Goal: Information Seeking & Learning: Learn about a topic

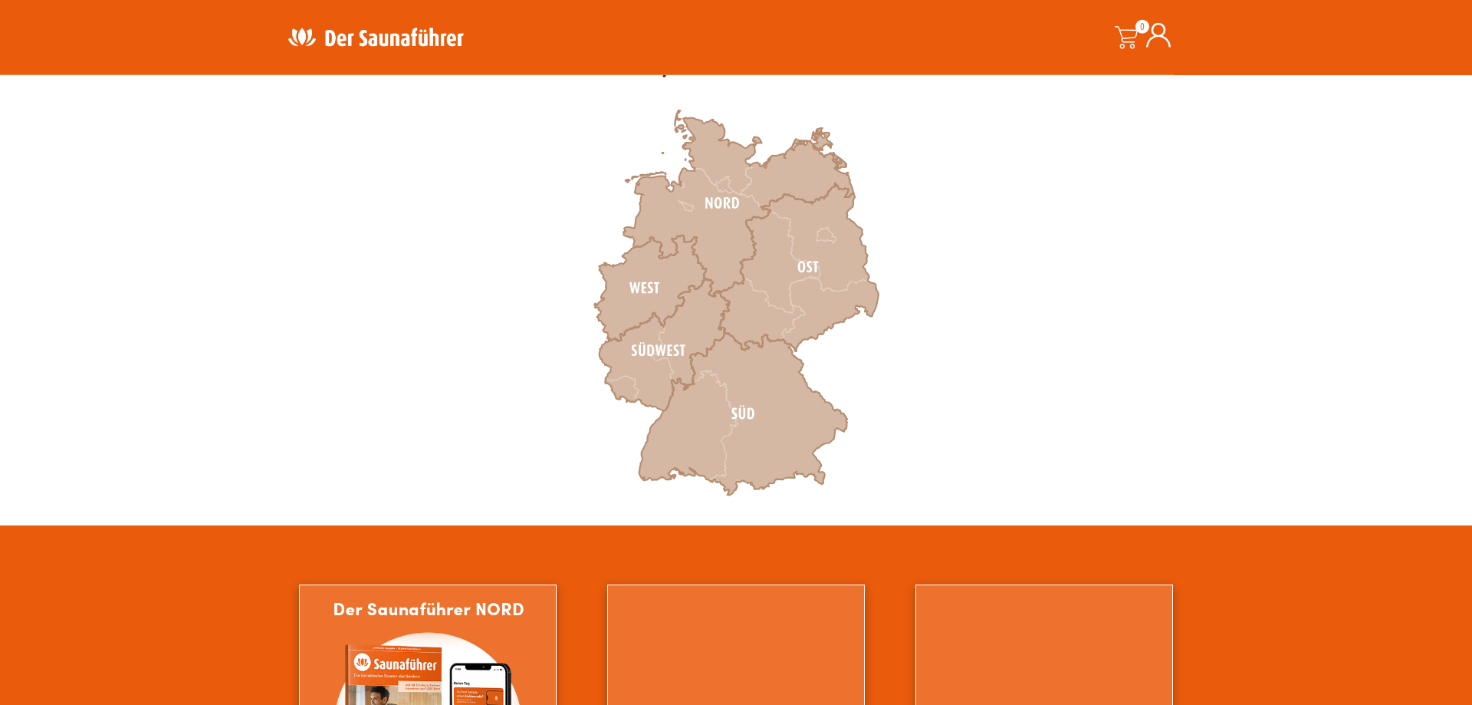
scroll to position [469, 0]
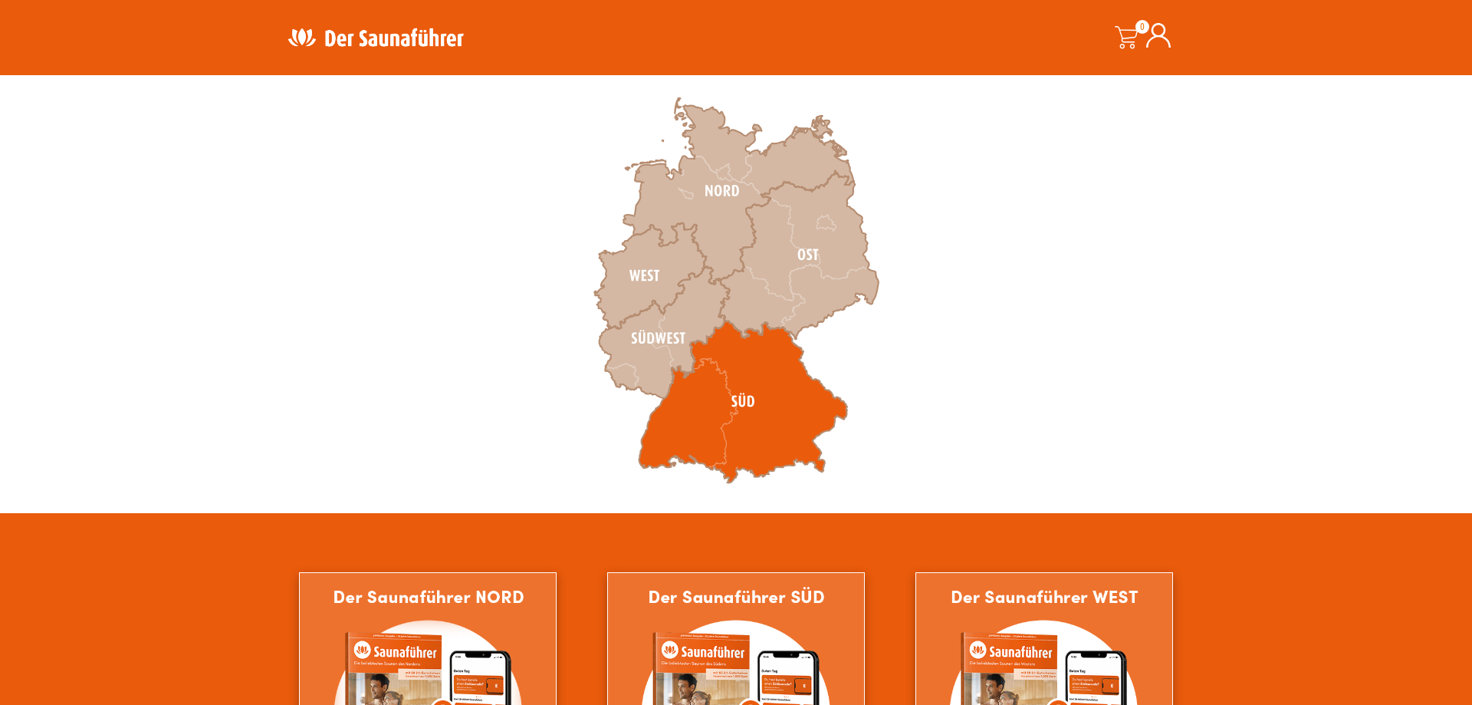
click at [692, 423] on icon at bounding box center [743, 402] width 209 height 163
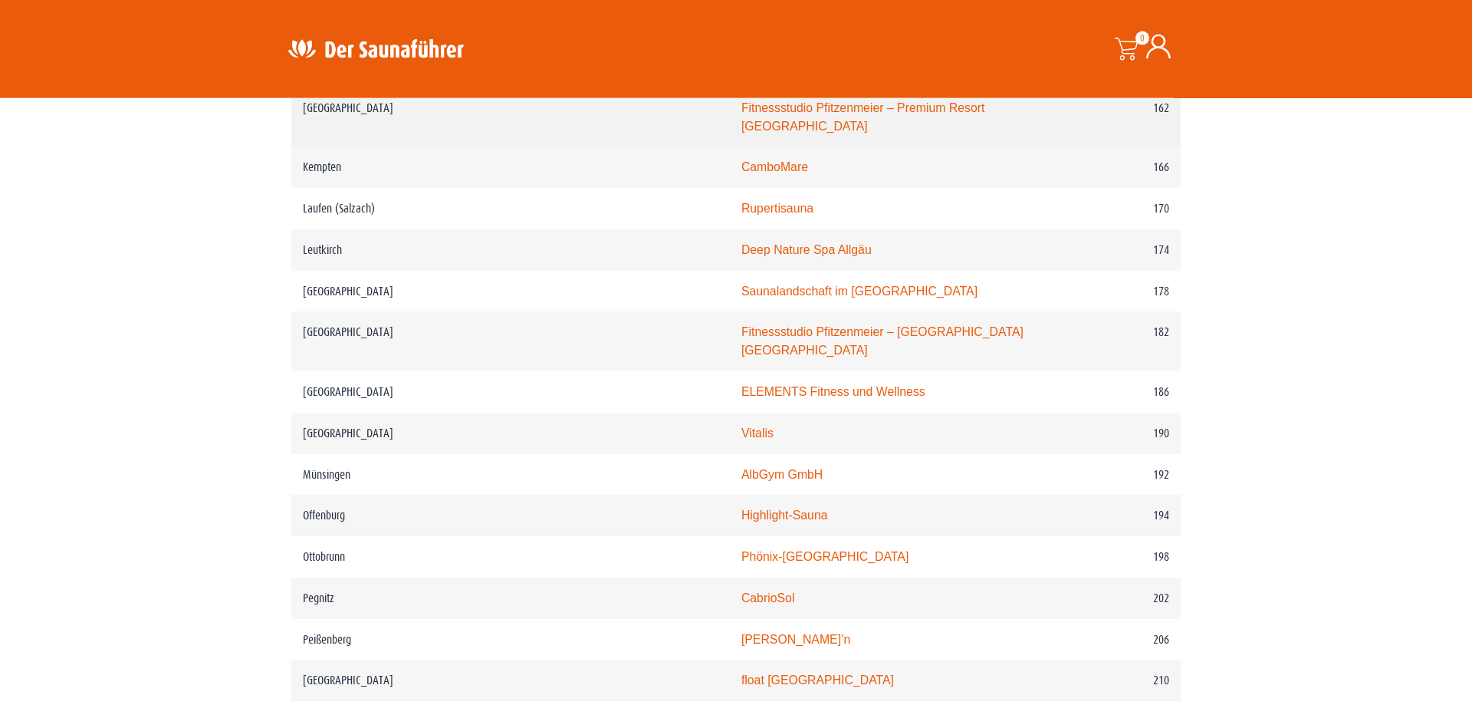
scroll to position [2425, 0]
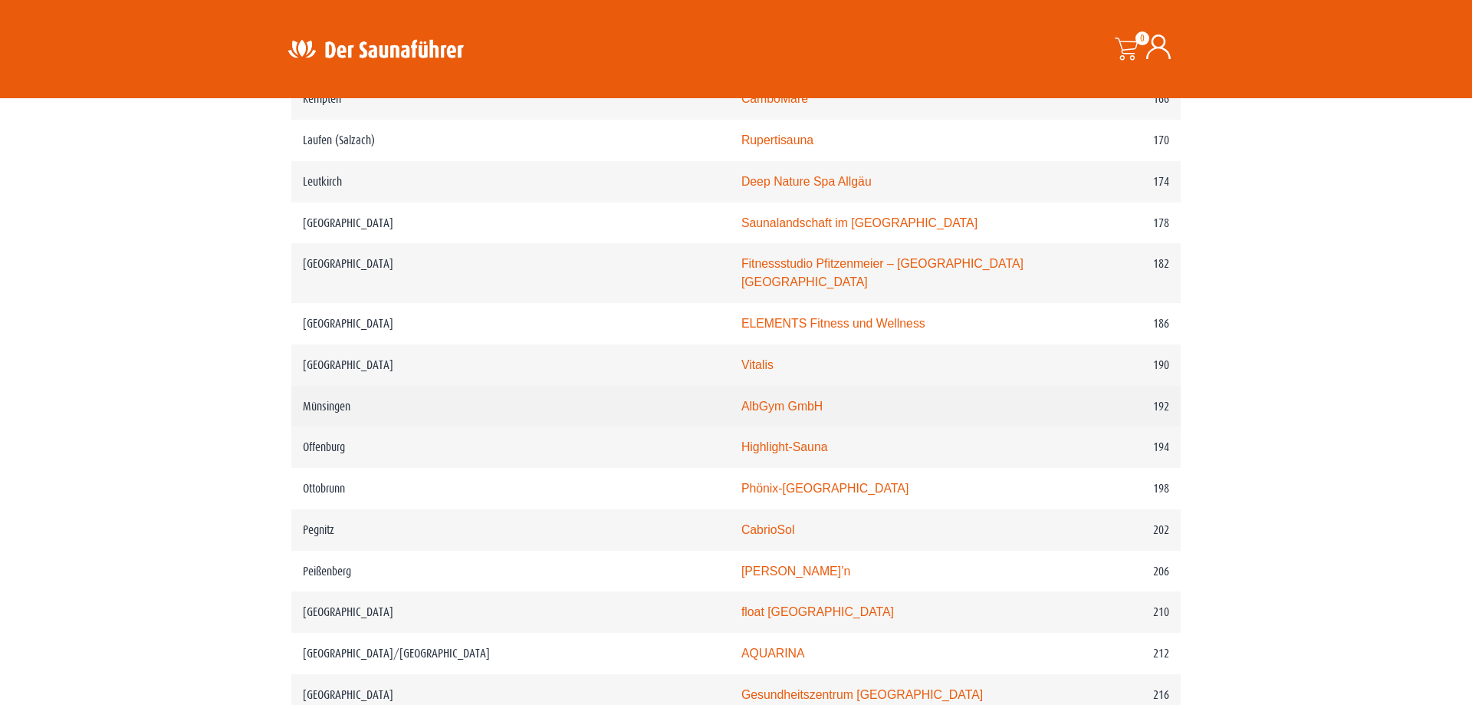
click at [742, 412] on link "AlbGym GmbH" at bounding box center [782, 406] width 81 height 13
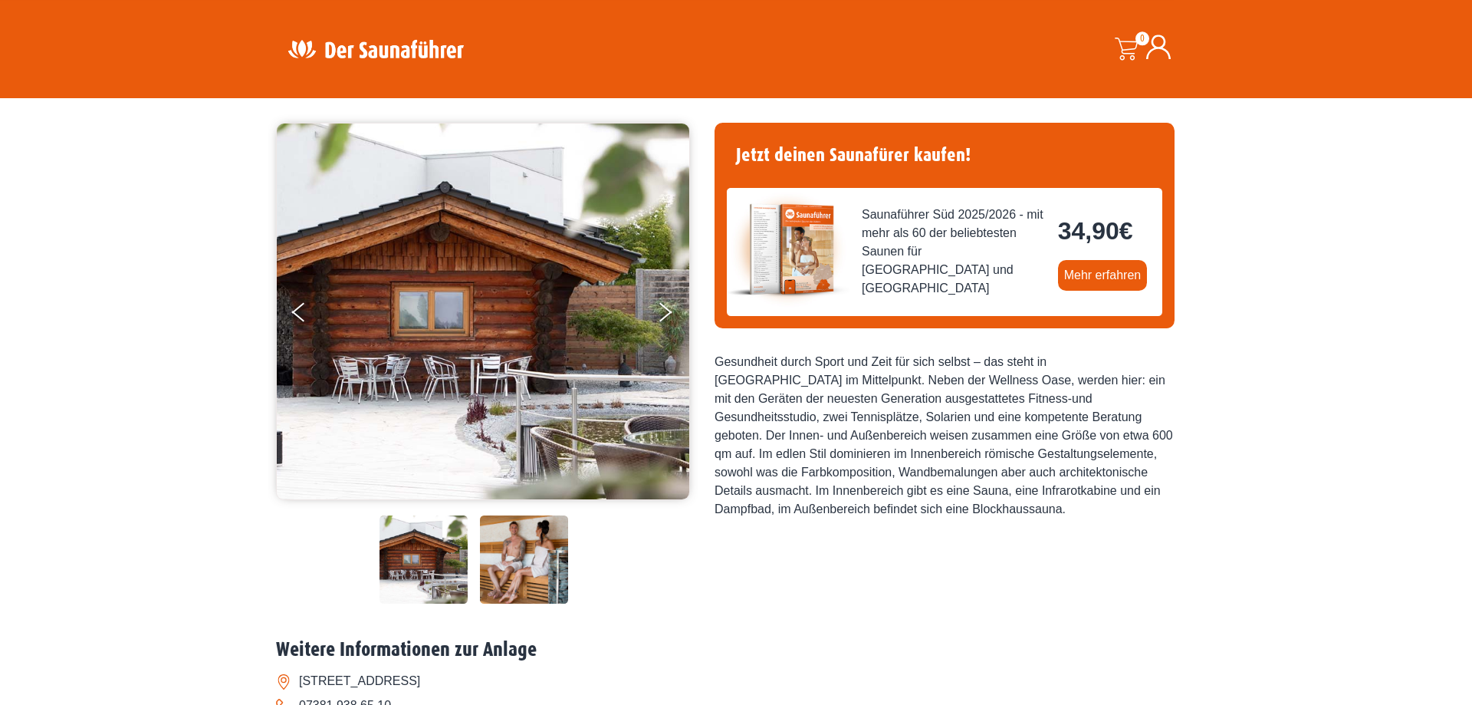
scroll to position [78, 0]
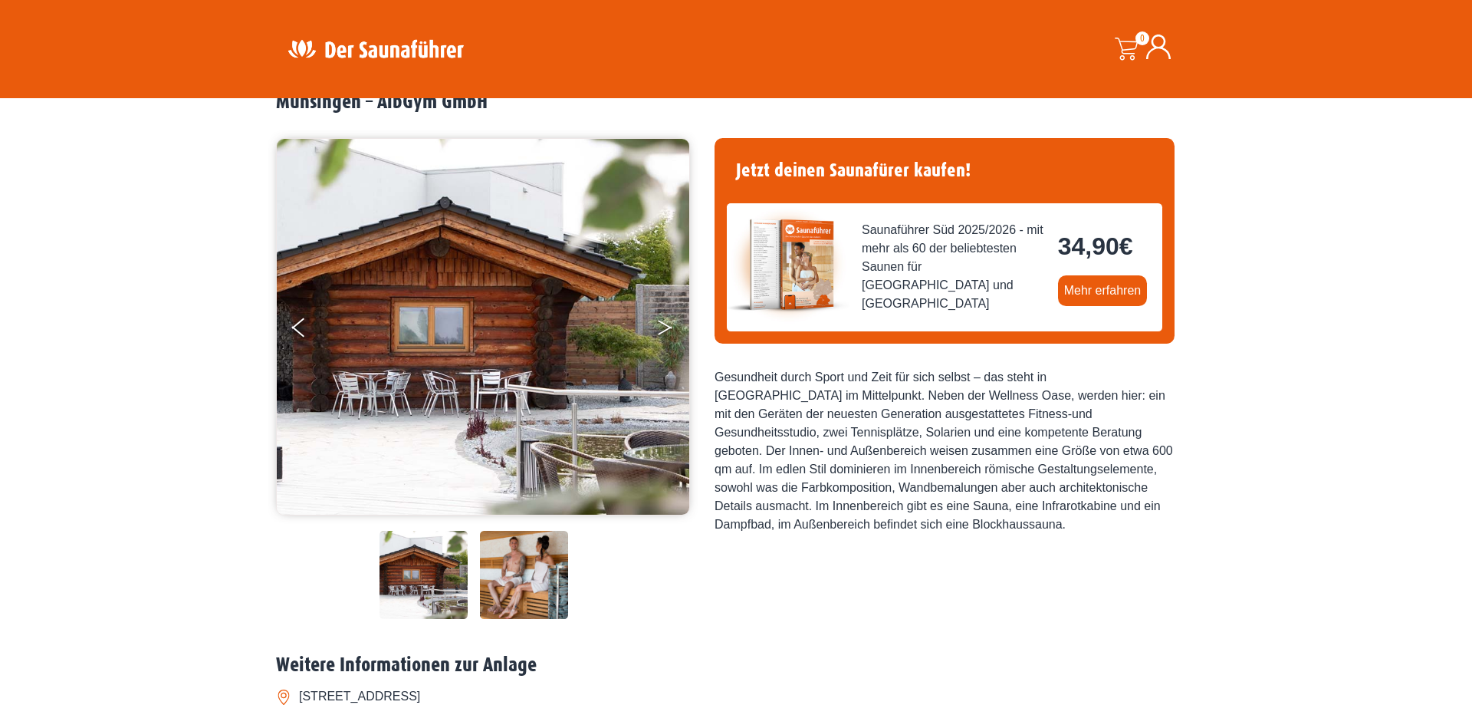
click at [666, 327] on button "Next" at bounding box center [675, 330] width 38 height 38
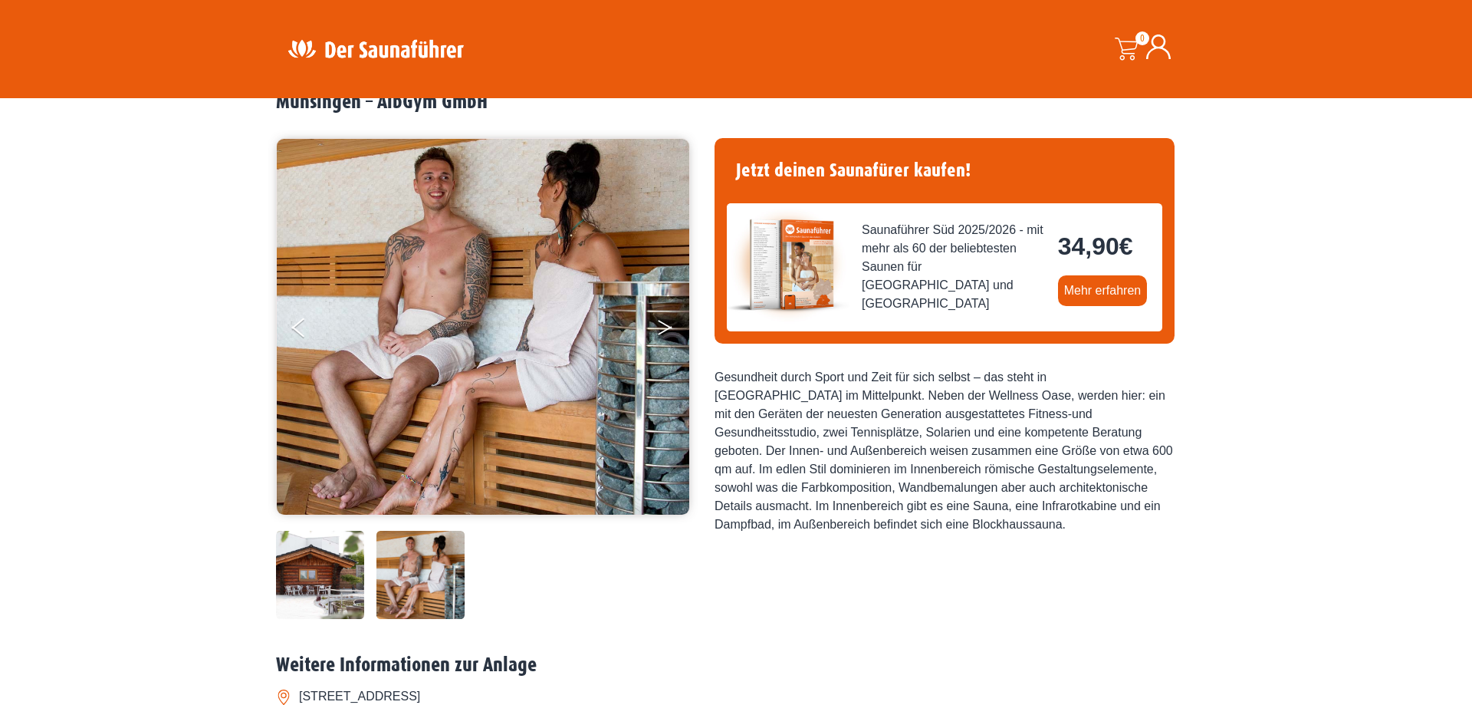
click at [664, 330] on button "Next" at bounding box center [675, 330] width 38 height 38
click at [664, 321] on button "Next" at bounding box center [675, 330] width 38 height 38
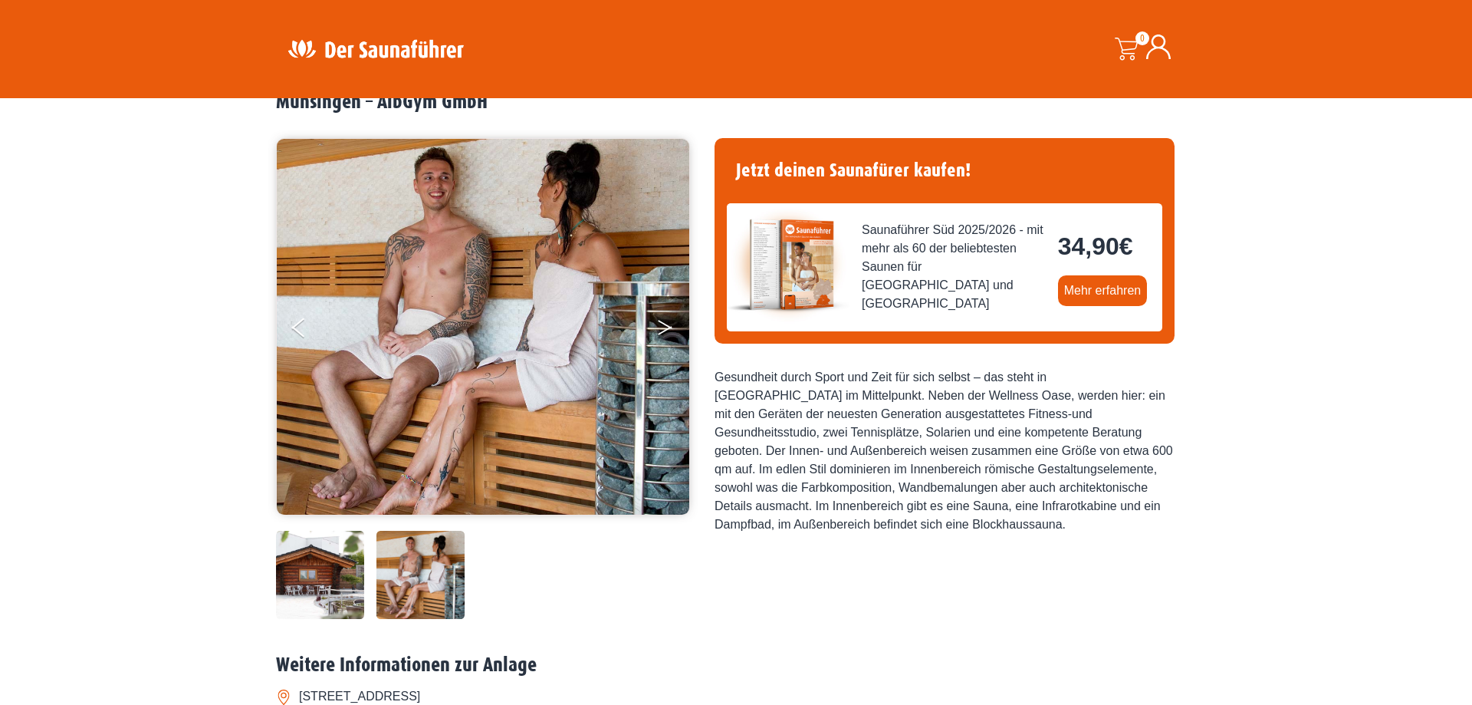
click at [664, 322] on button "Next" at bounding box center [675, 330] width 38 height 38
click at [664, 323] on button "Next" at bounding box center [675, 330] width 38 height 38
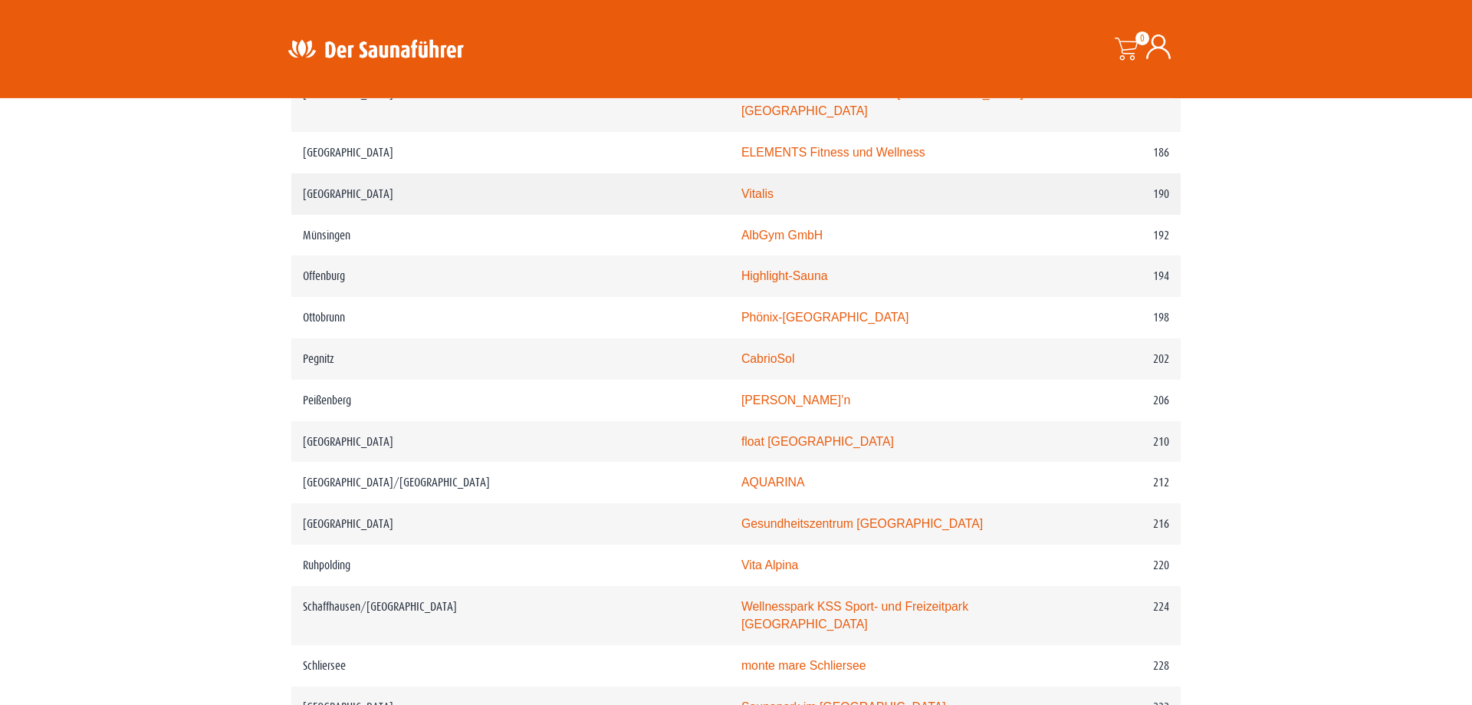
scroll to position [2659, 0]
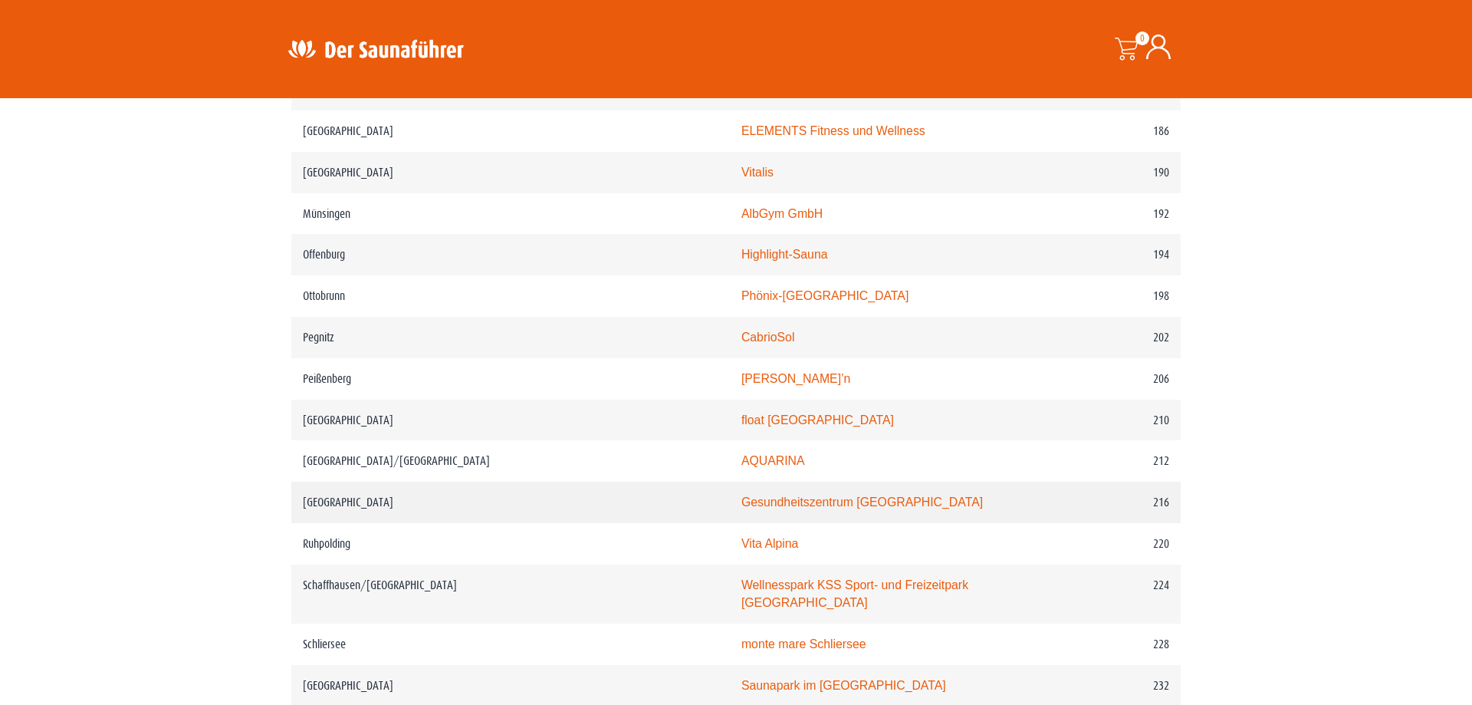
click at [742, 508] on link "Gesundheitszentrum Römerbad" at bounding box center [863, 501] width 242 height 13
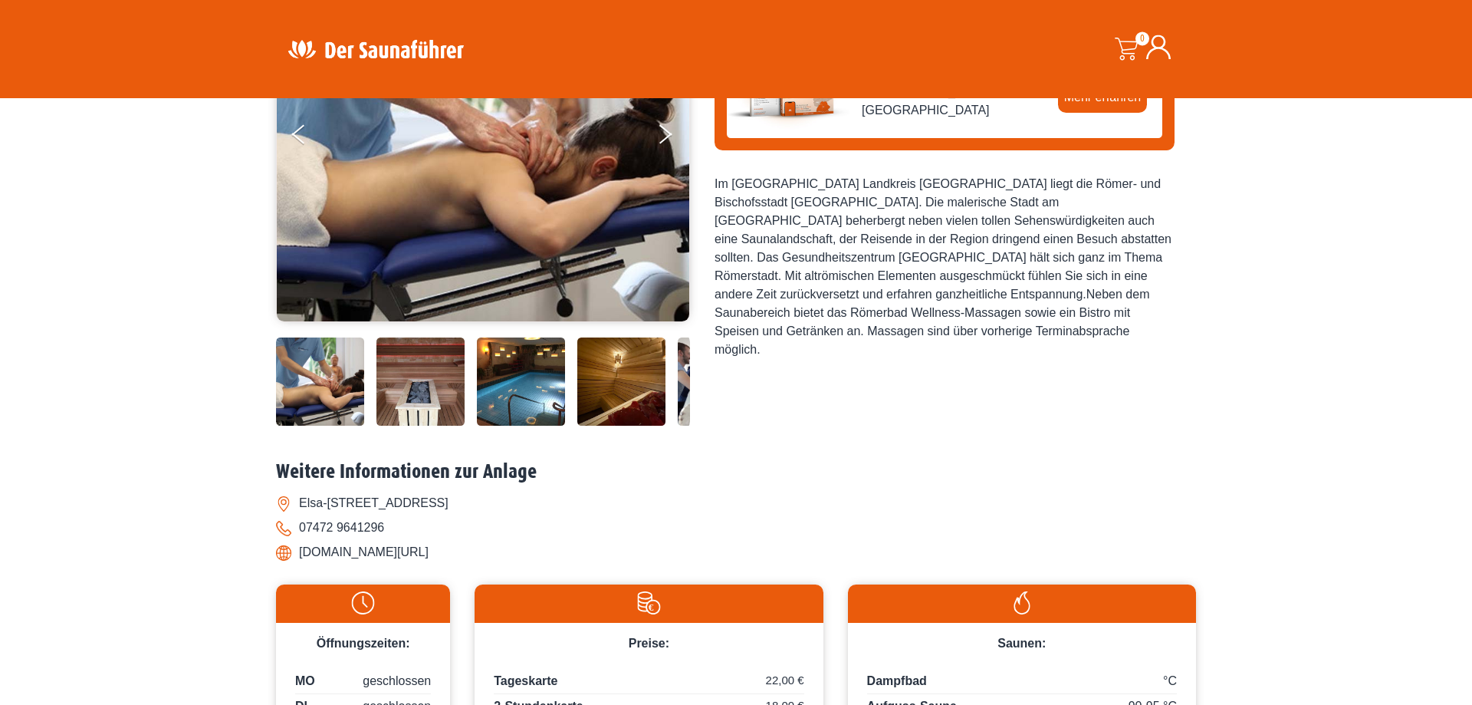
scroll to position [78, 0]
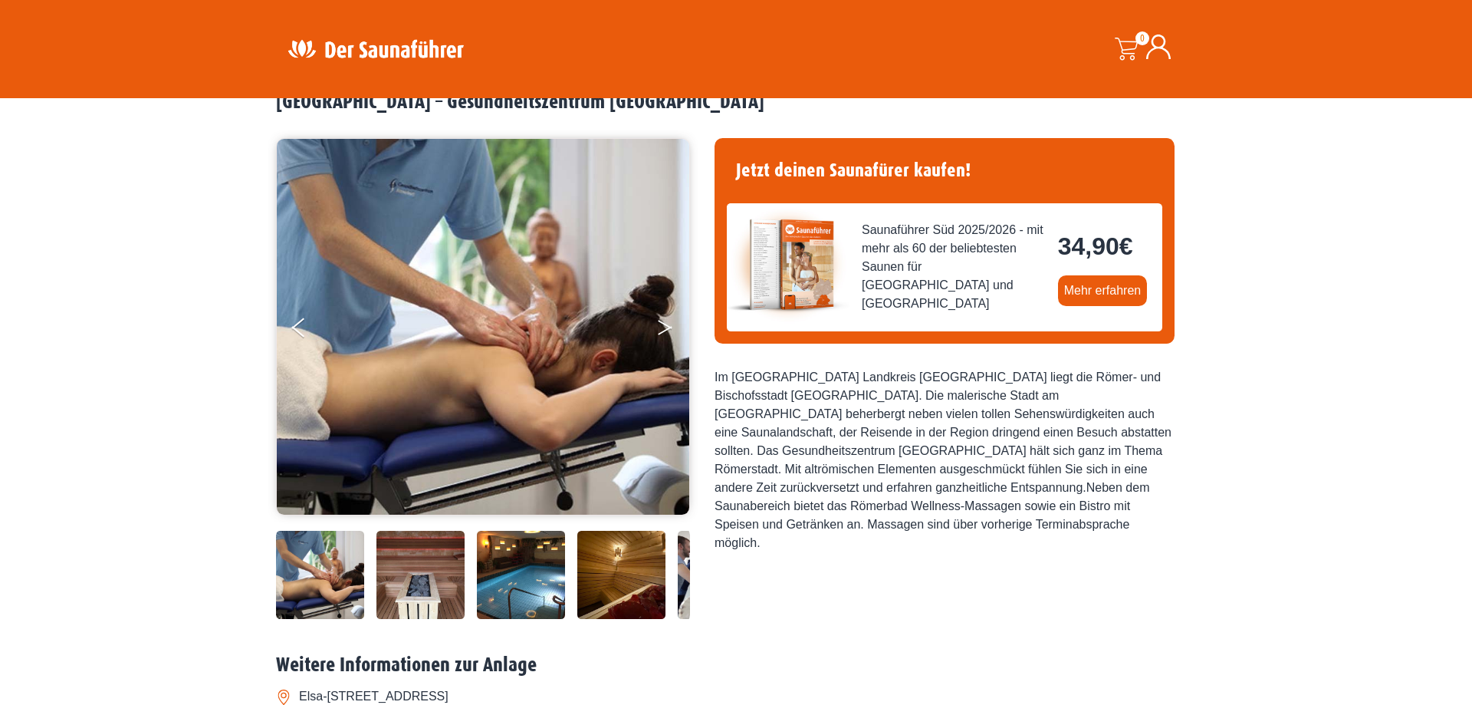
click at [665, 322] on button "Next" at bounding box center [675, 330] width 38 height 38
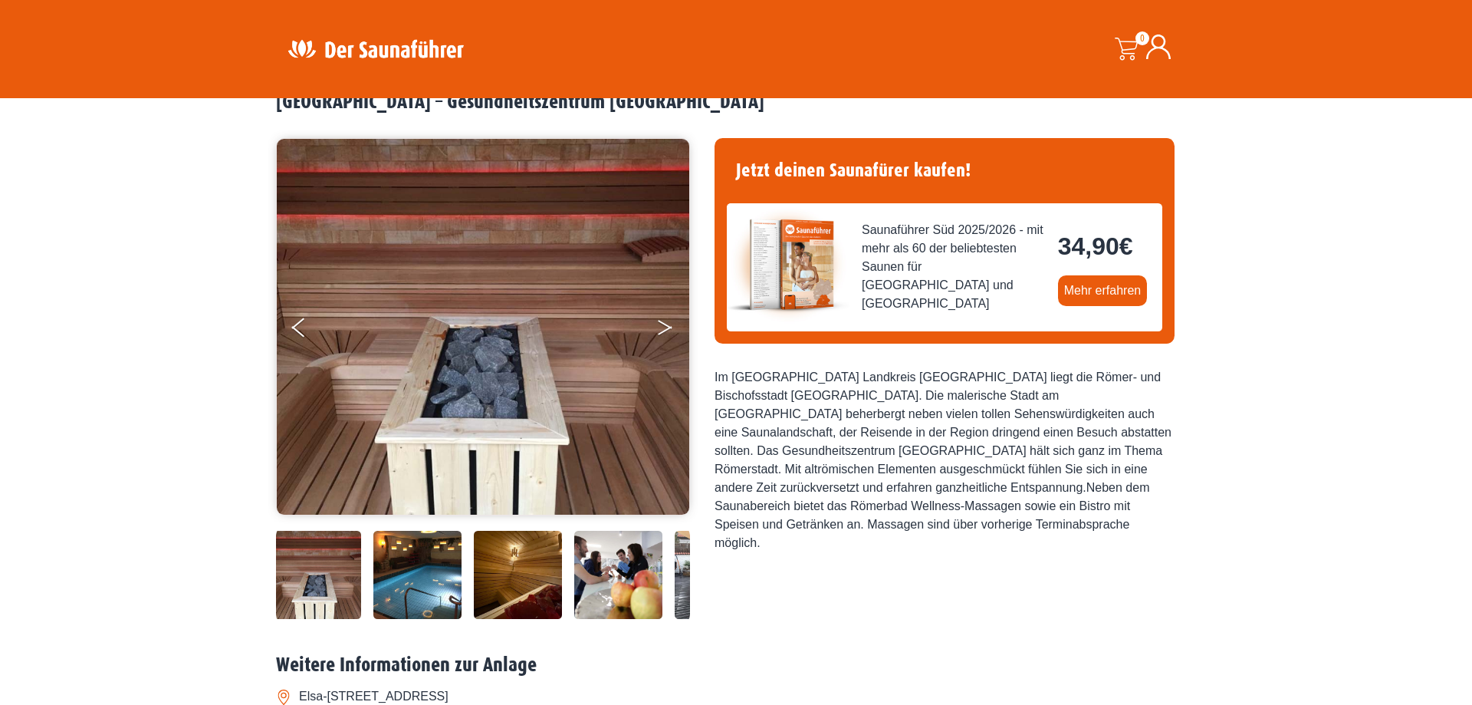
click at [666, 324] on button "Next" at bounding box center [675, 330] width 38 height 38
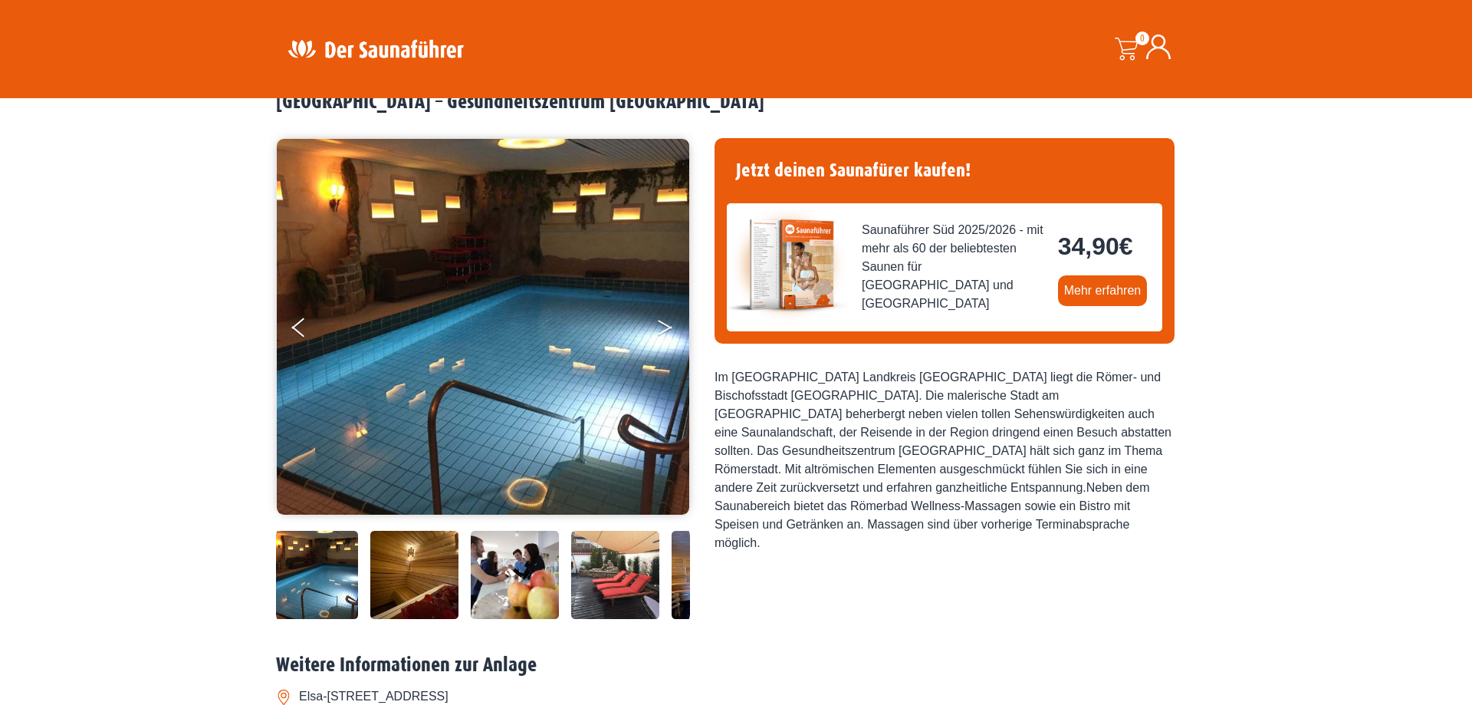
click at [666, 327] on button "Next" at bounding box center [675, 330] width 38 height 38
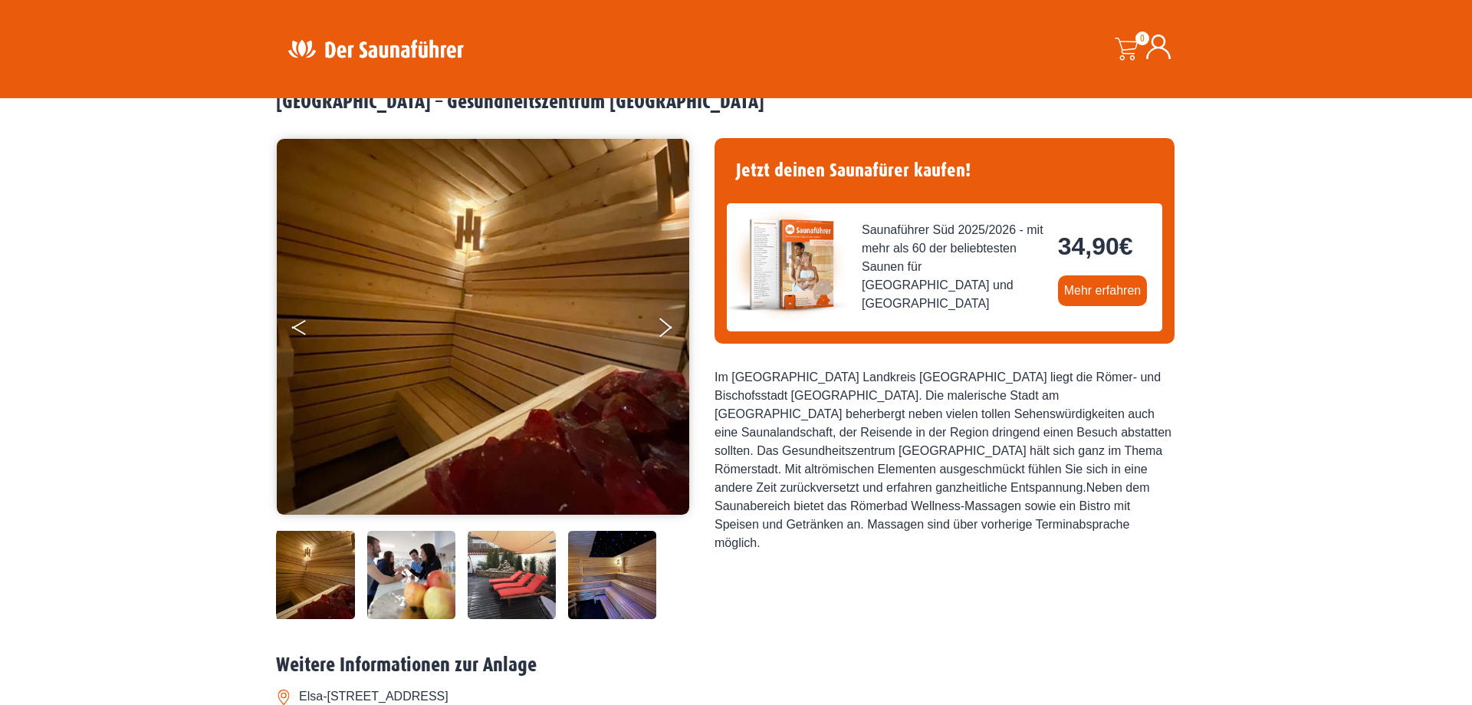
click at [300, 327] on button "Previous" at bounding box center [311, 330] width 38 height 38
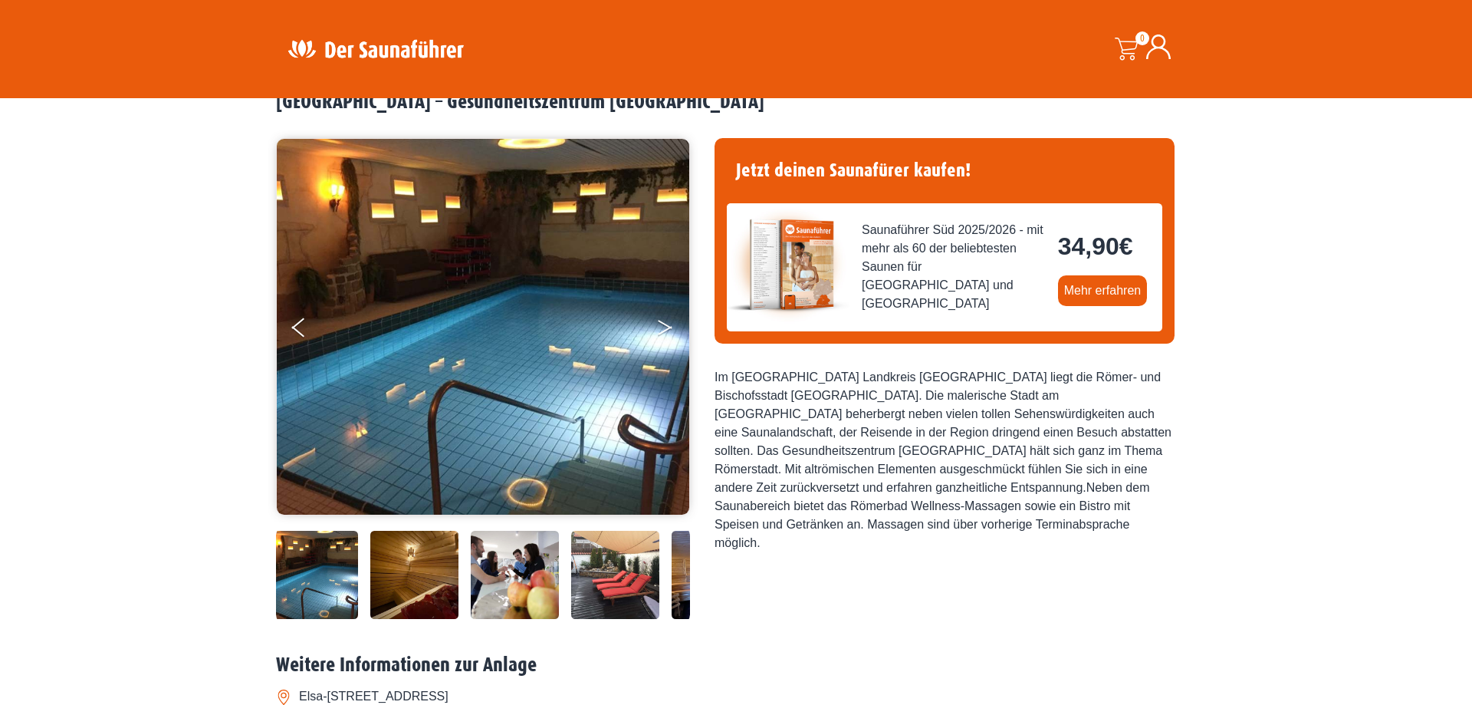
click at [667, 330] on icon "Next" at bounding box center [665, 330] width 14 height 9
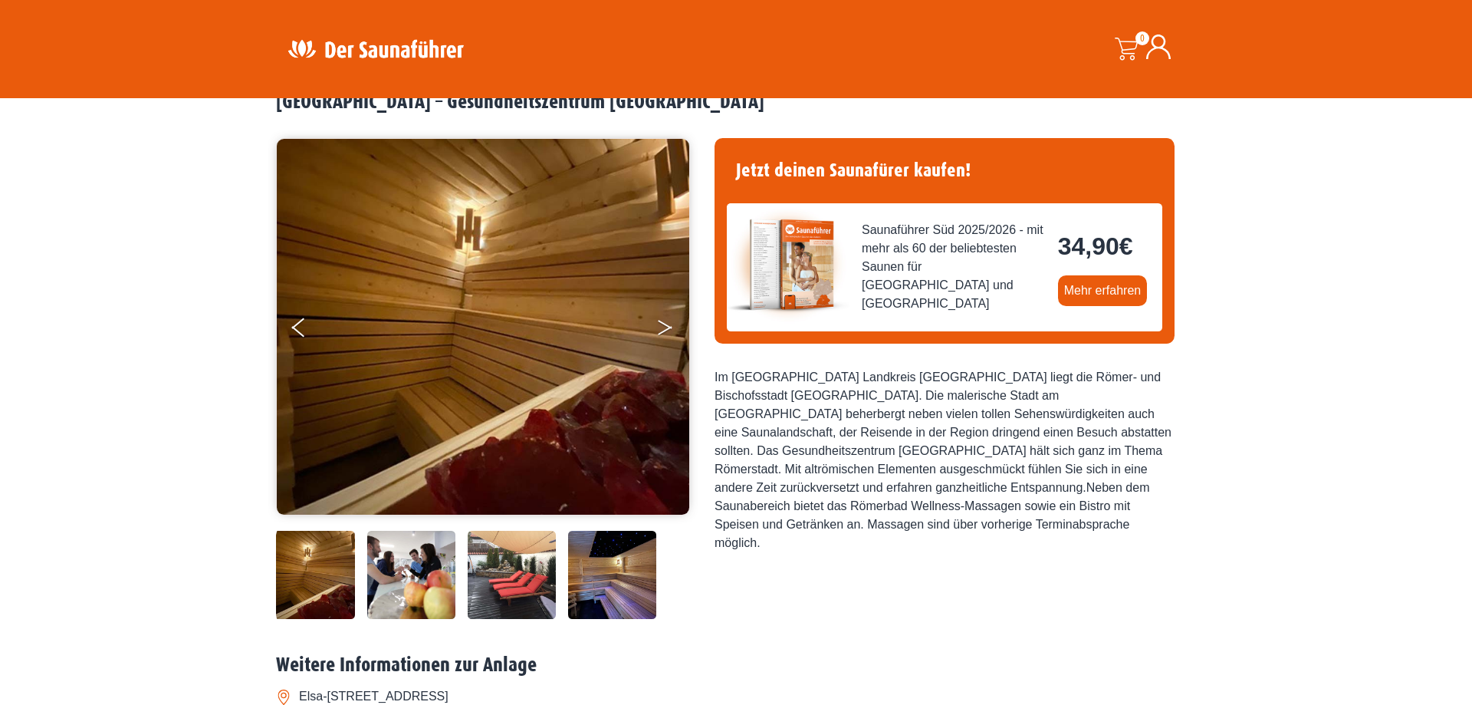
click at [667, 330] on icon "Next" at bounding box center [665, 330] width 14 height 9
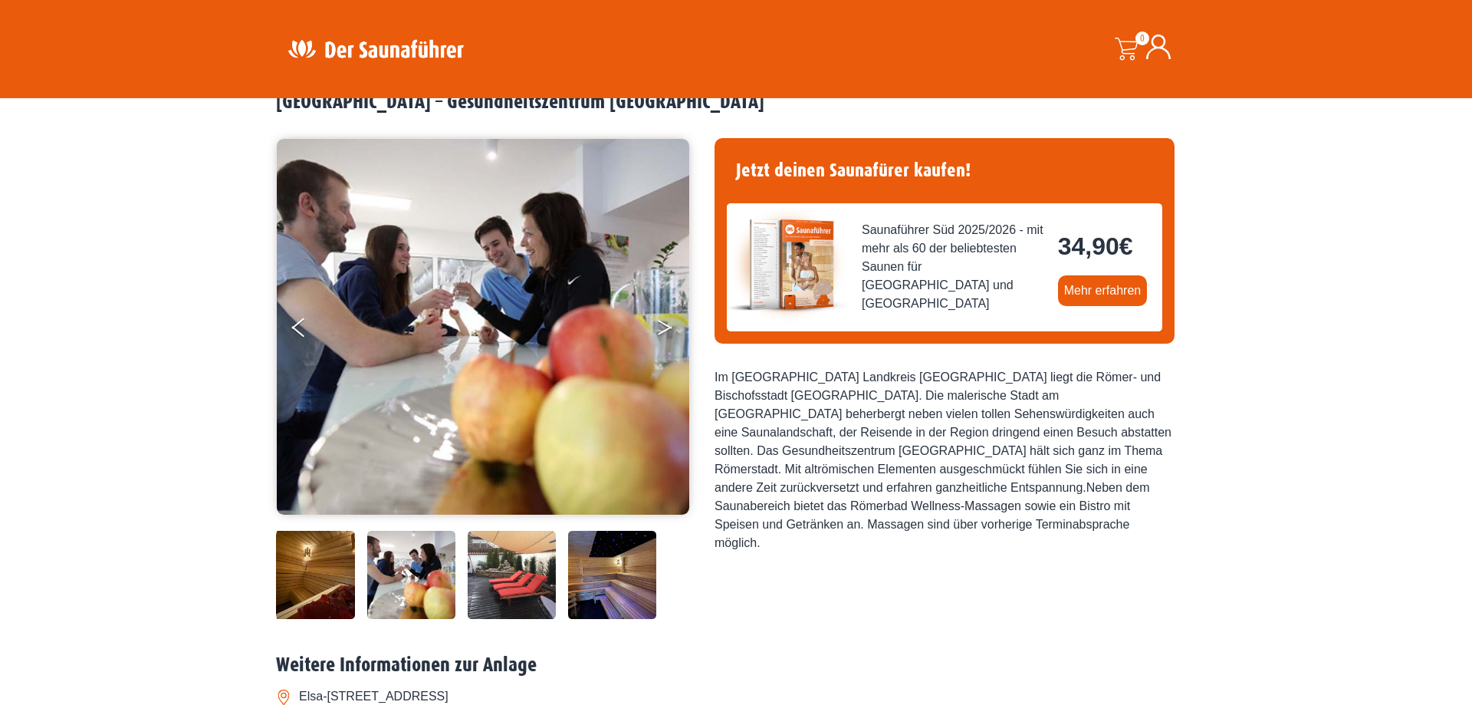
click at [667, 330] on icon "Next" at bounding box center [665, 330] width 14 height 9
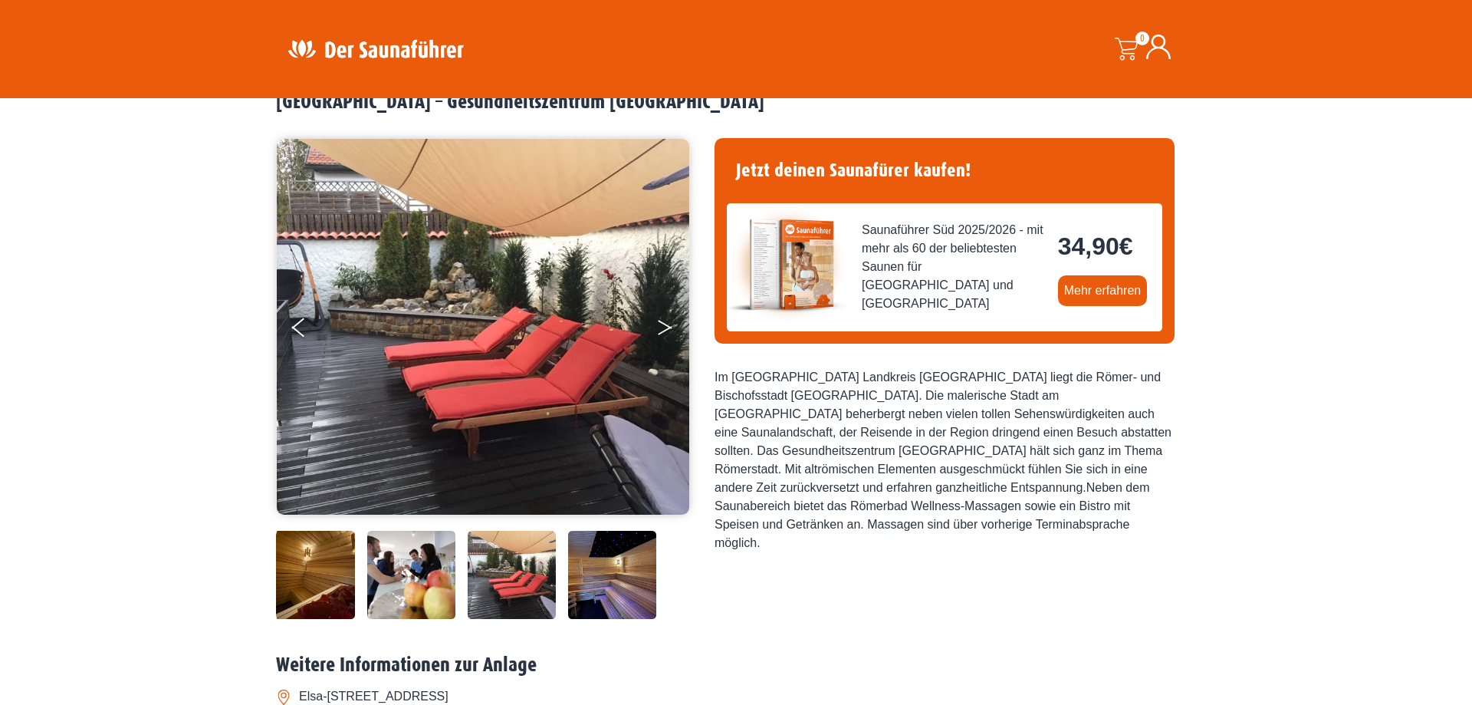
click at [667, 330] on icon "Next" at bounding box center [665, 330] width 14 height 9
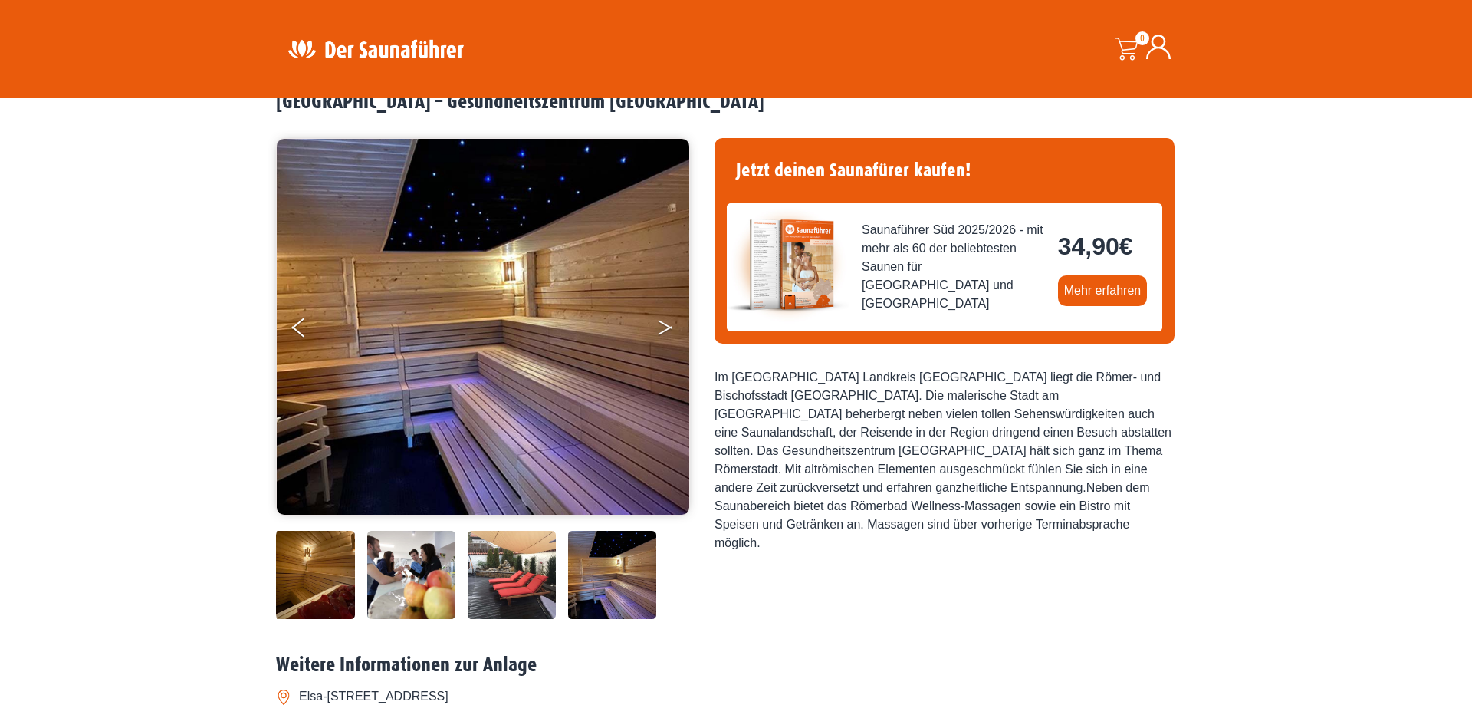
click at [666, 330] on icon "Next" at bounding box center [665, 330] width 14 height 9
click at [661, 322] on button "Next" at bounding box center [675, 330] width 38 height 38
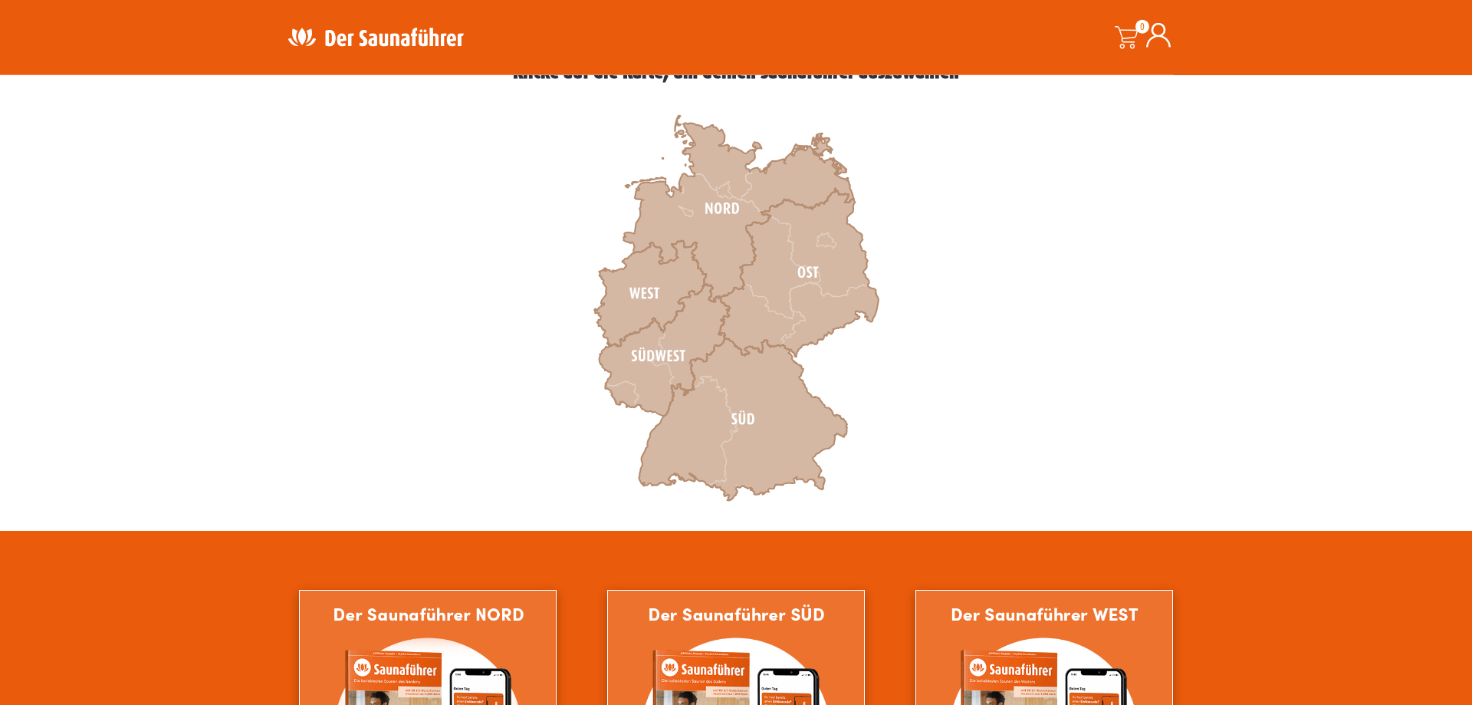
scroll to position [469, 0]
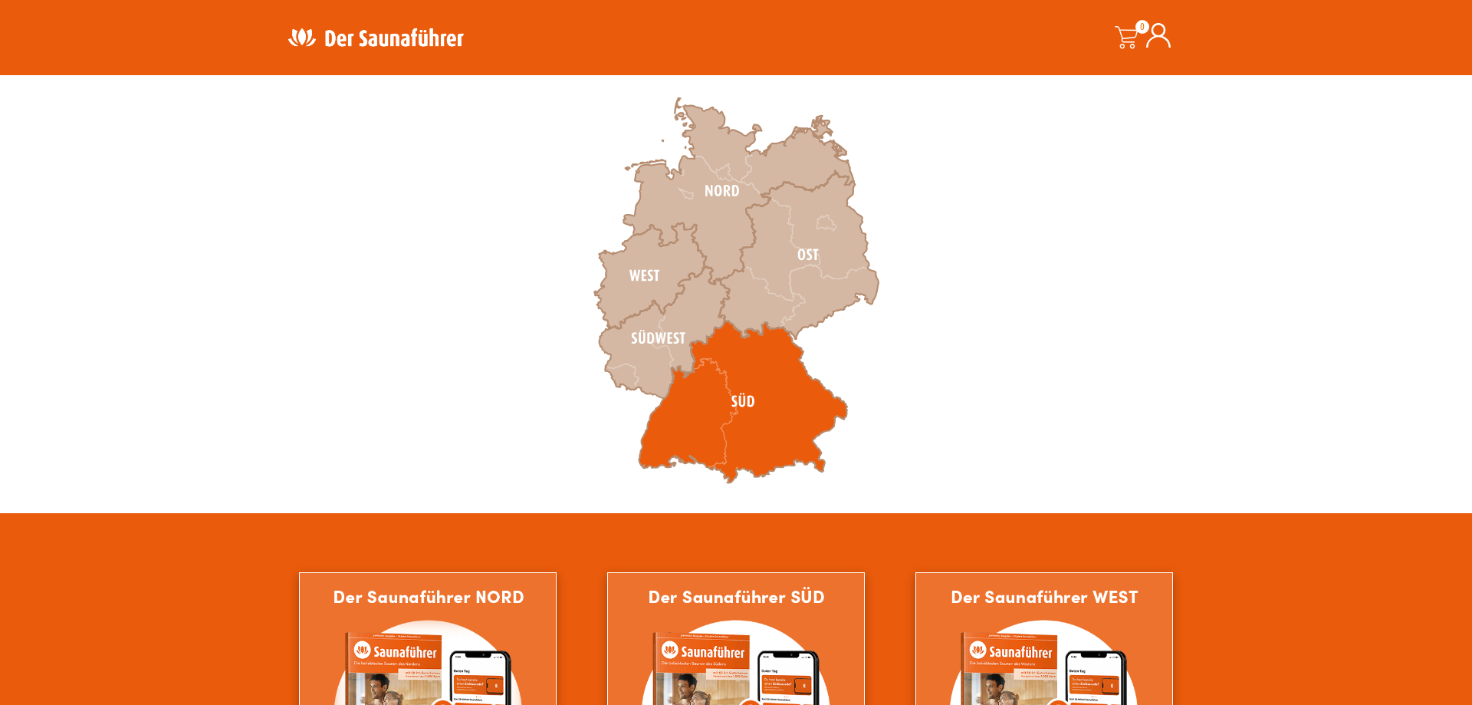
click at [676, 408] on icon at bounding box center [743, 402] width 209 height 163
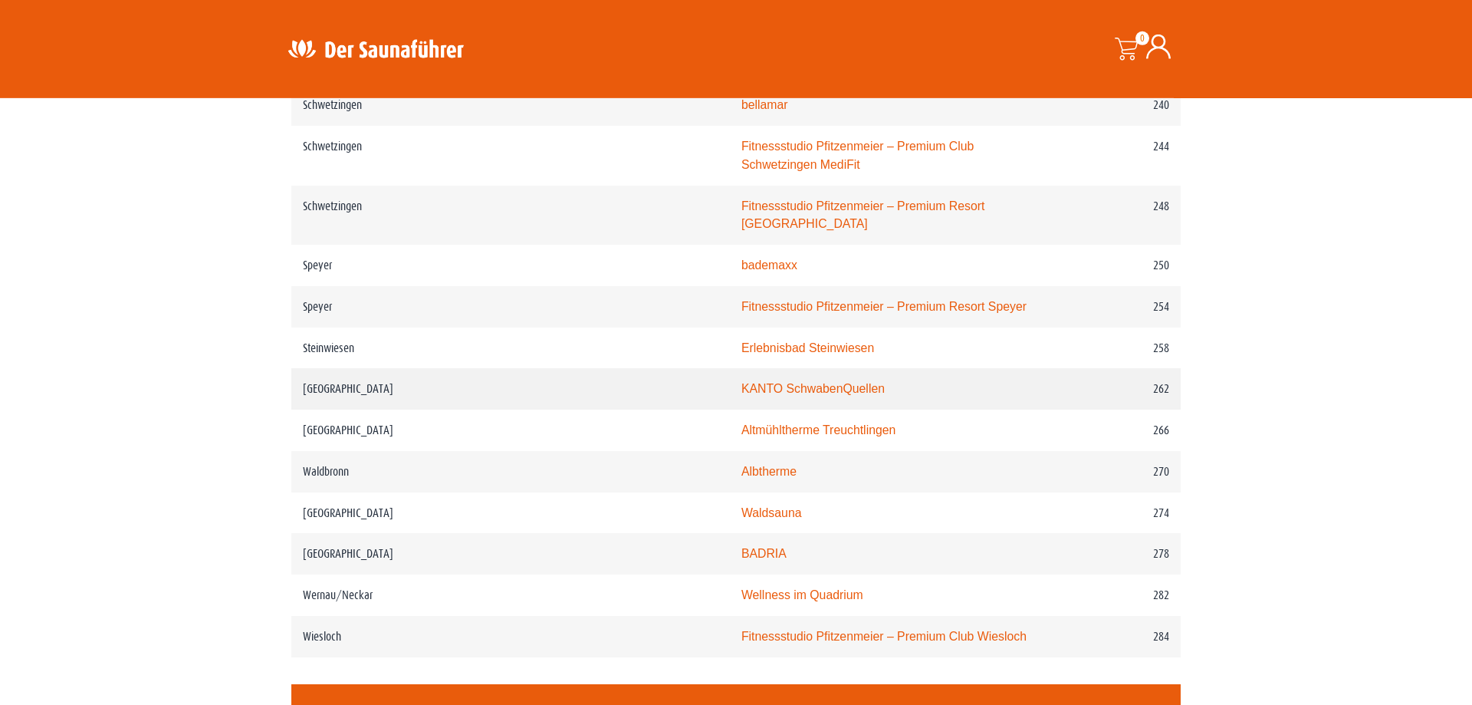
scroll to position [3285, 0]
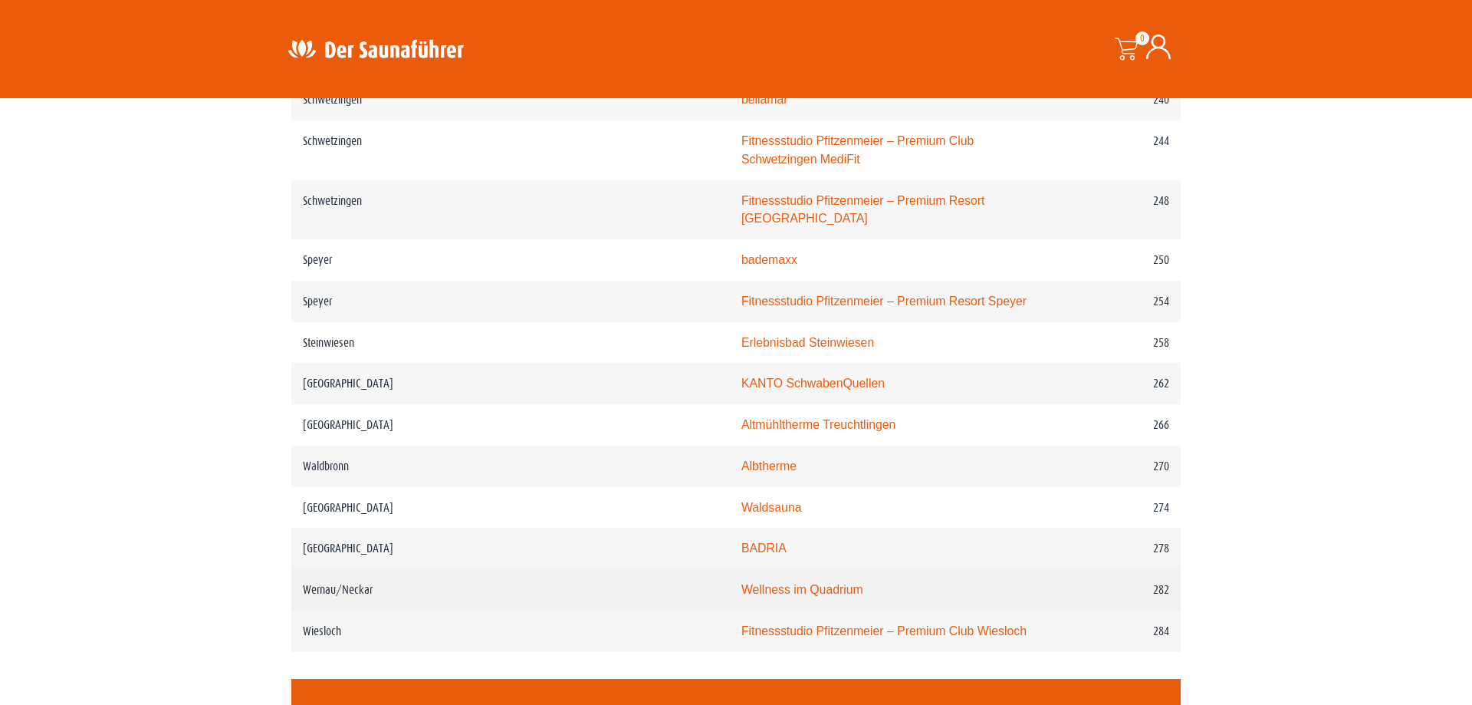
click at [742, 583] on link "Wellness im Quadrium" at bounding box center [803, 589] width 122 height 13
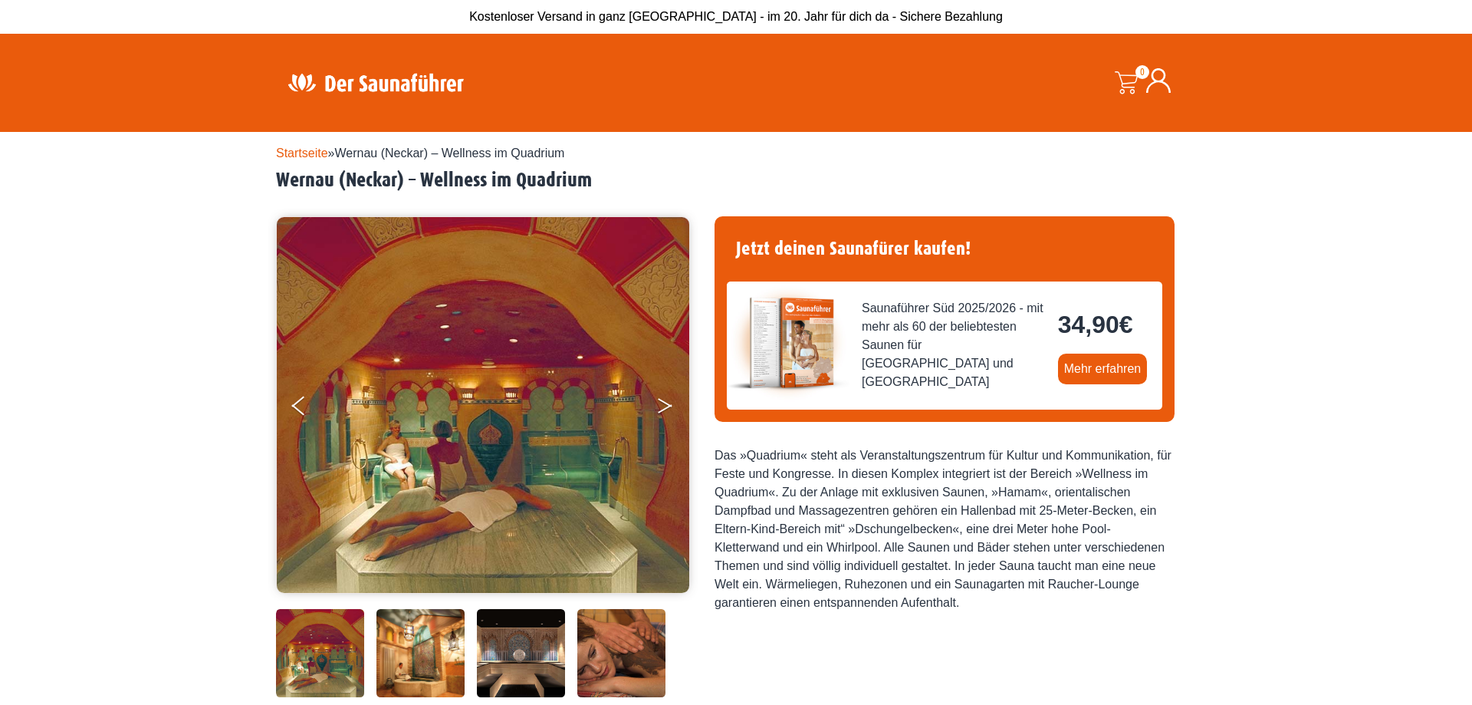
click at [666, 406] on button "Next" at bounding box center [675, 409] width 38 height 38
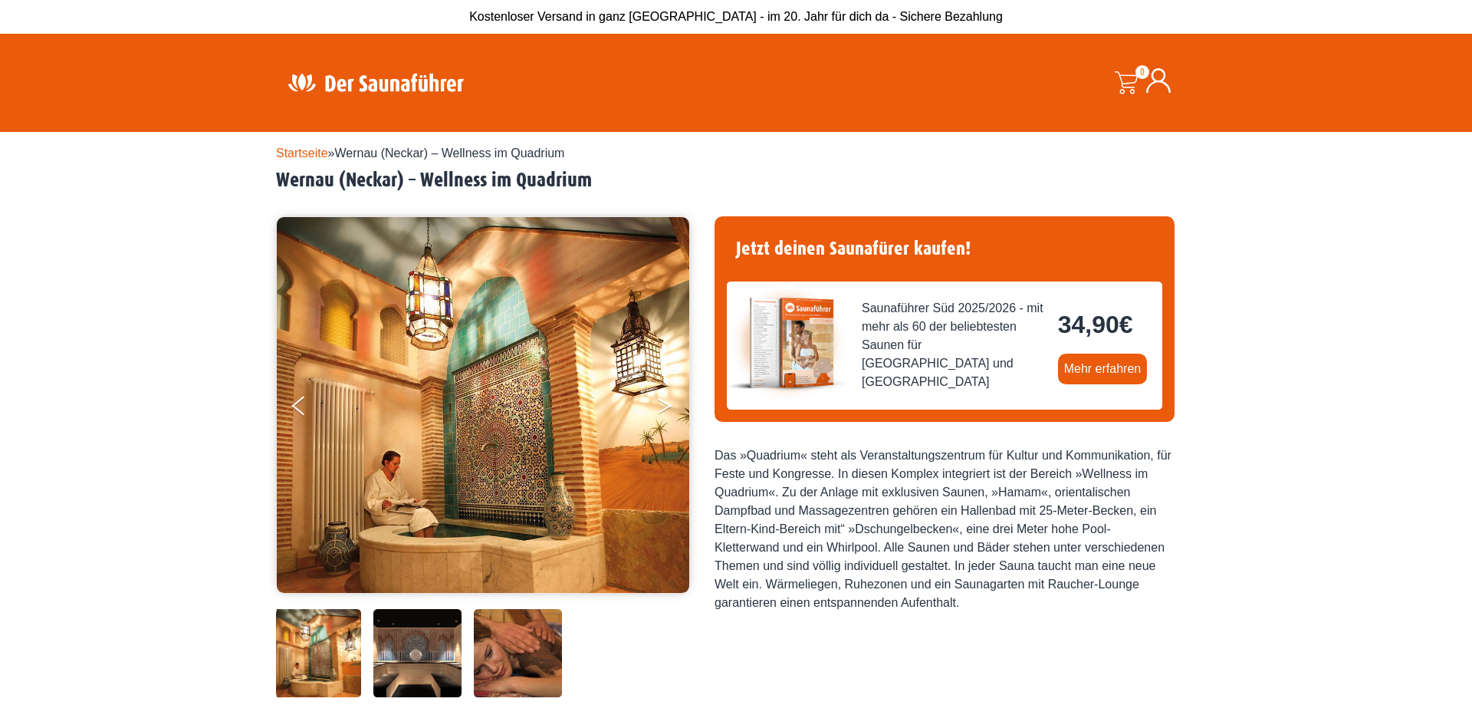
click at [665, 406] on button "Next" at bounding box center [675, 409] width 38 height 38
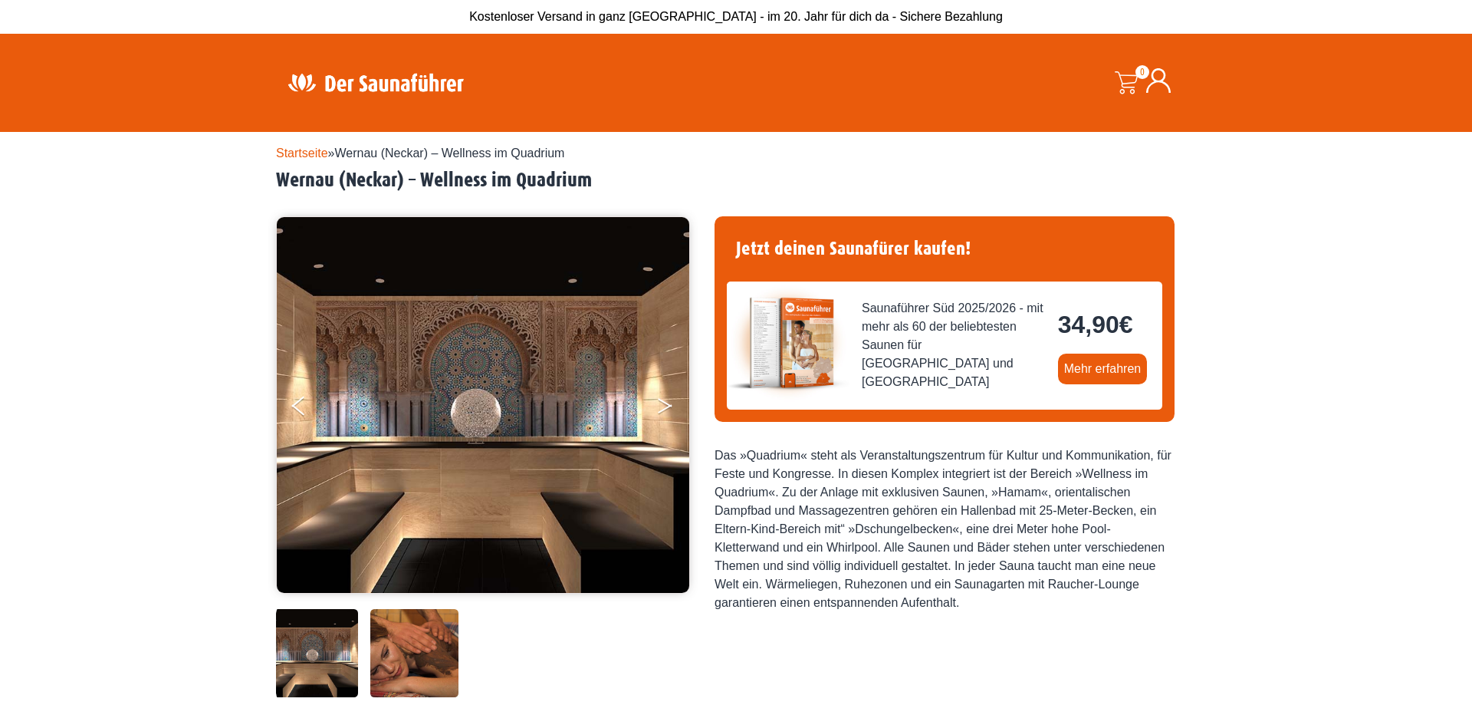
click at [663, 407] on button "Next" at bounding box center [675, 409] width 38 height 38
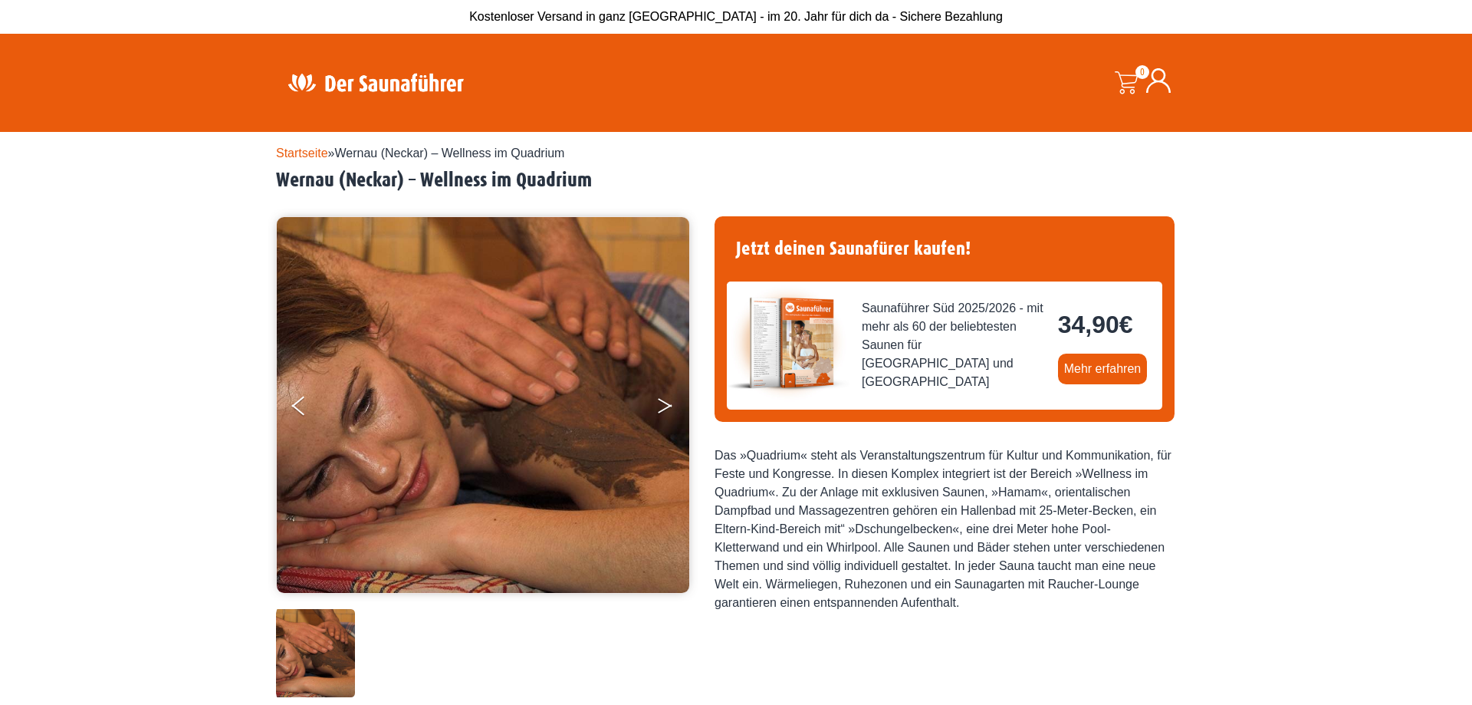
click at [661, 409] on button "Next" at bounding box center [675, 409] width 38 height 38
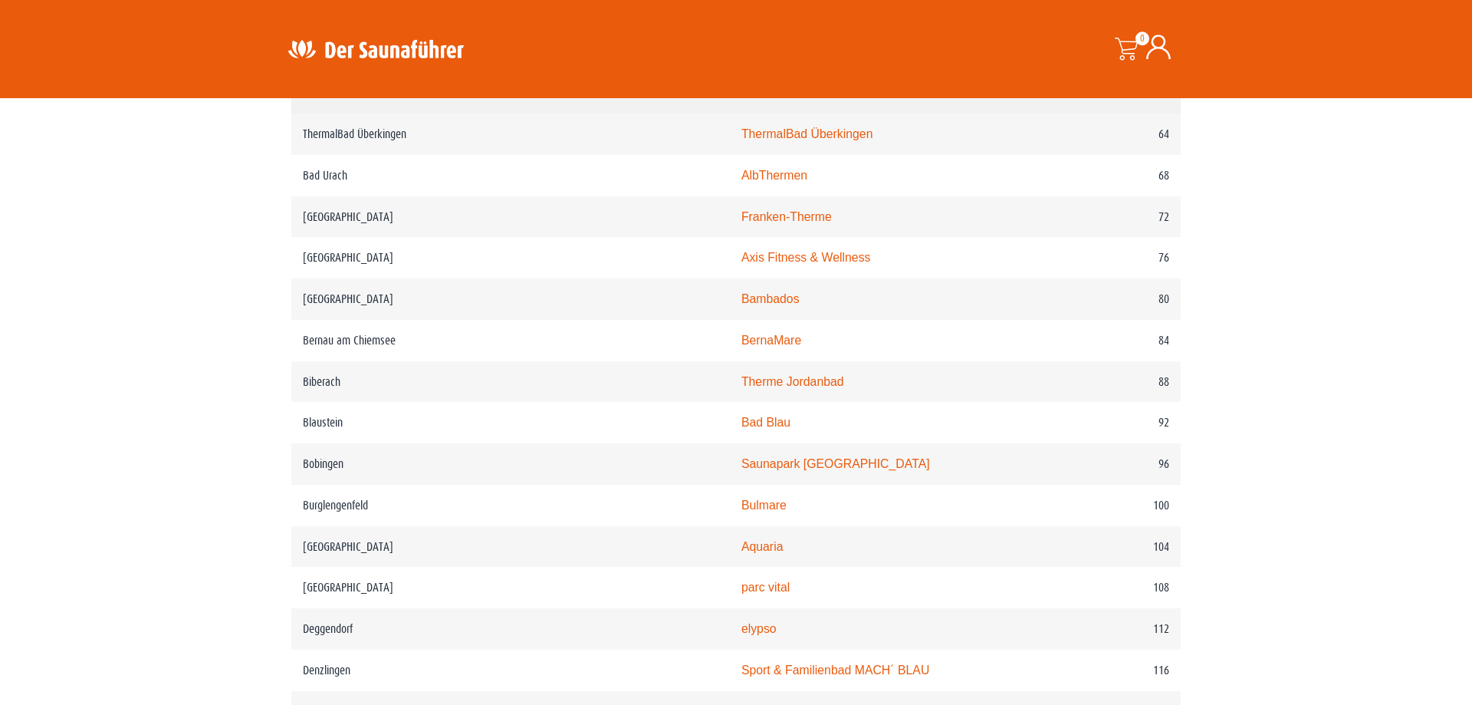
scroll to position [1251, 0]
click at [742, 467] on link "Saunapark Bobingen" at bounding box center [836, 460] width 189 height 13
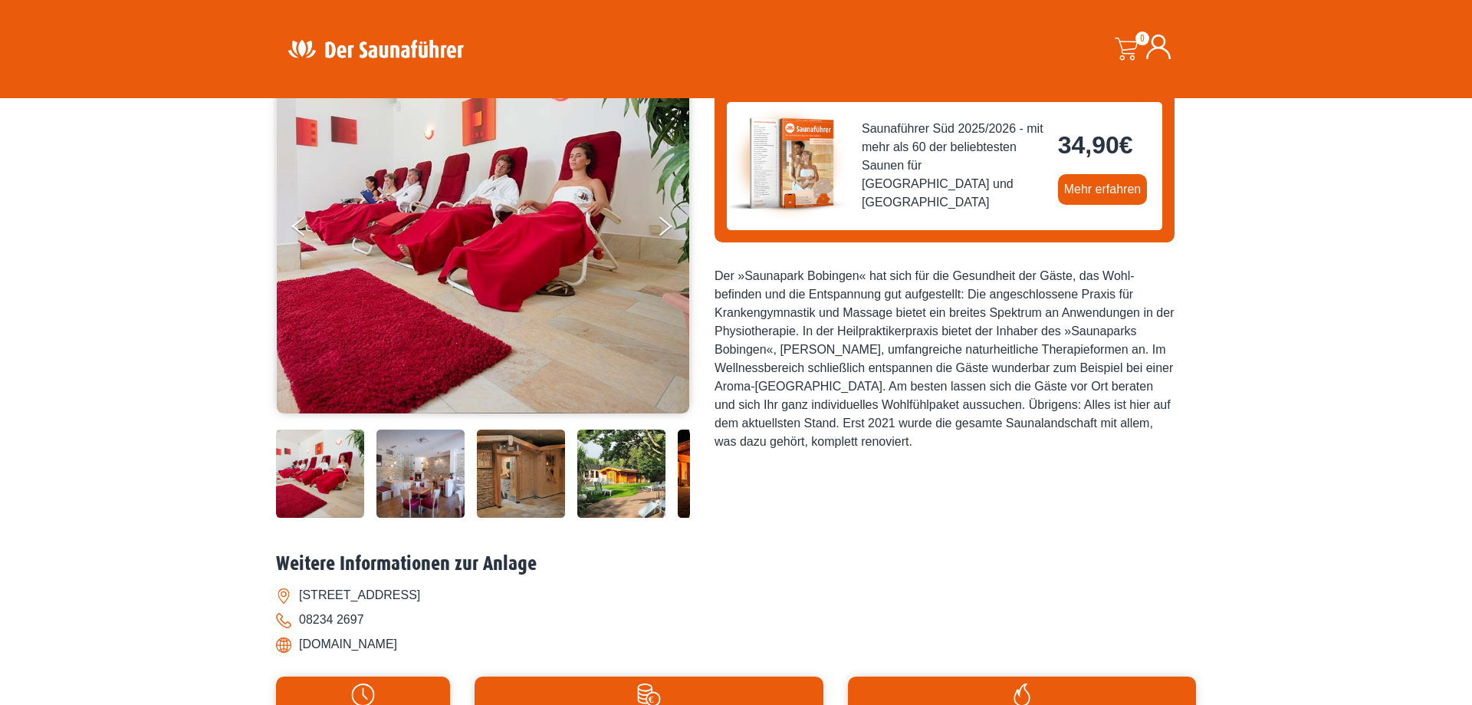
scroll to position [156, 0]
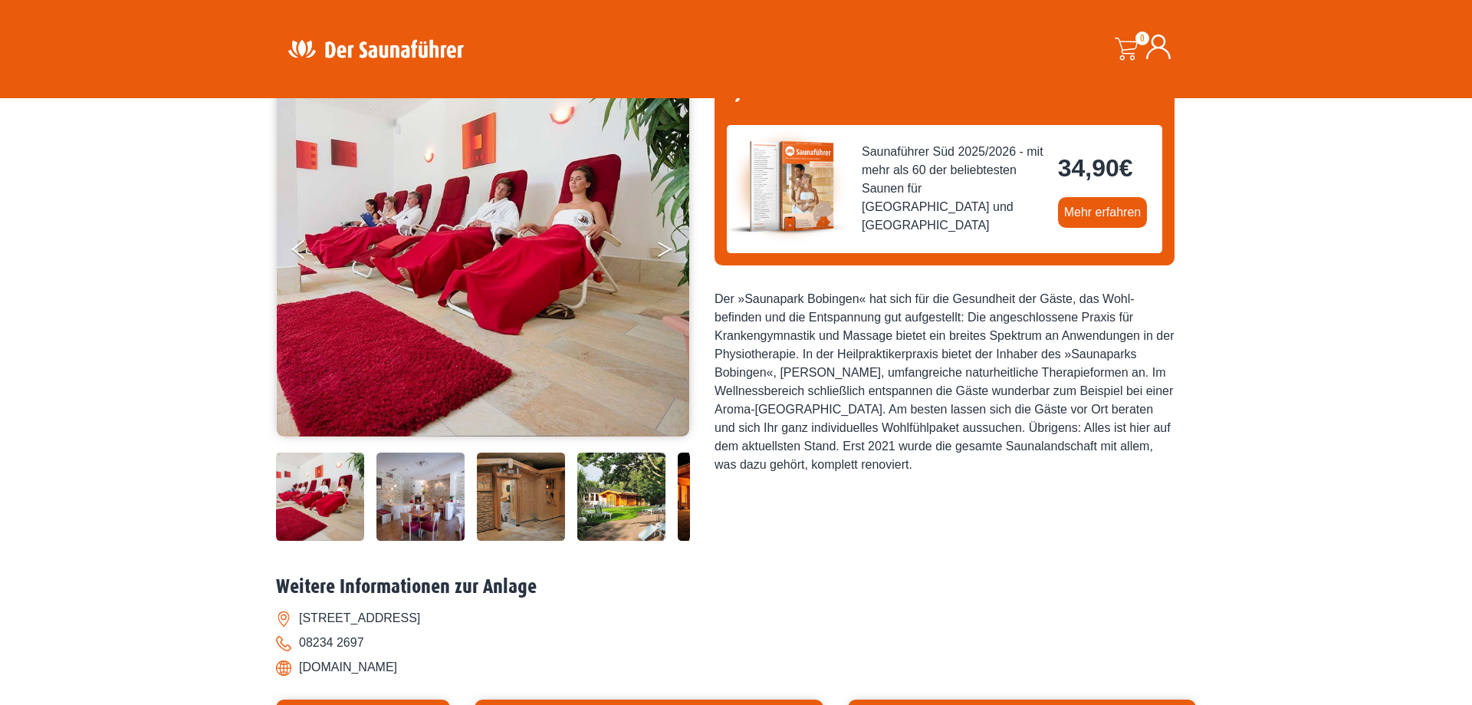
click at [660, 252] on button "Next" at bounding box center [675, 252] width 38 height 38
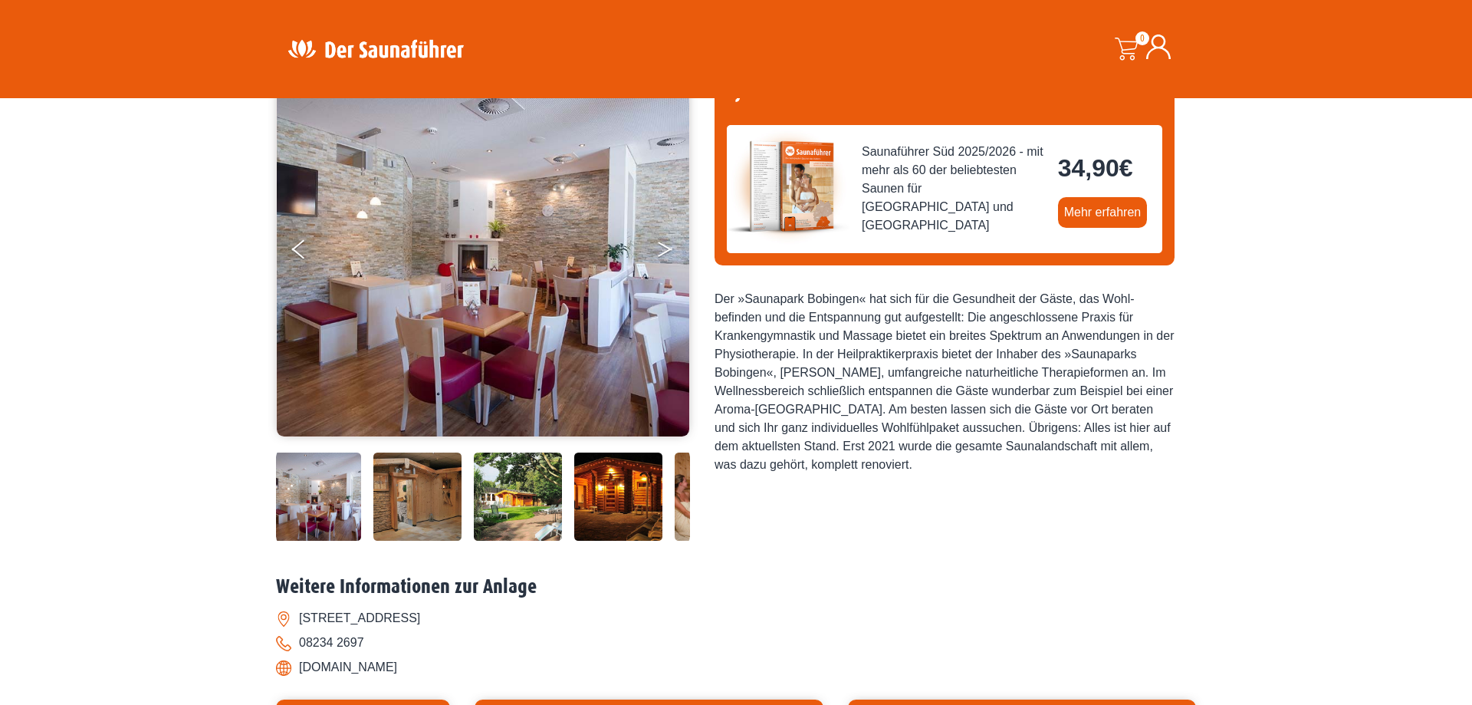
click at [662, 255] on button "Next" at bounding box center [675, 252] width 38 height 38
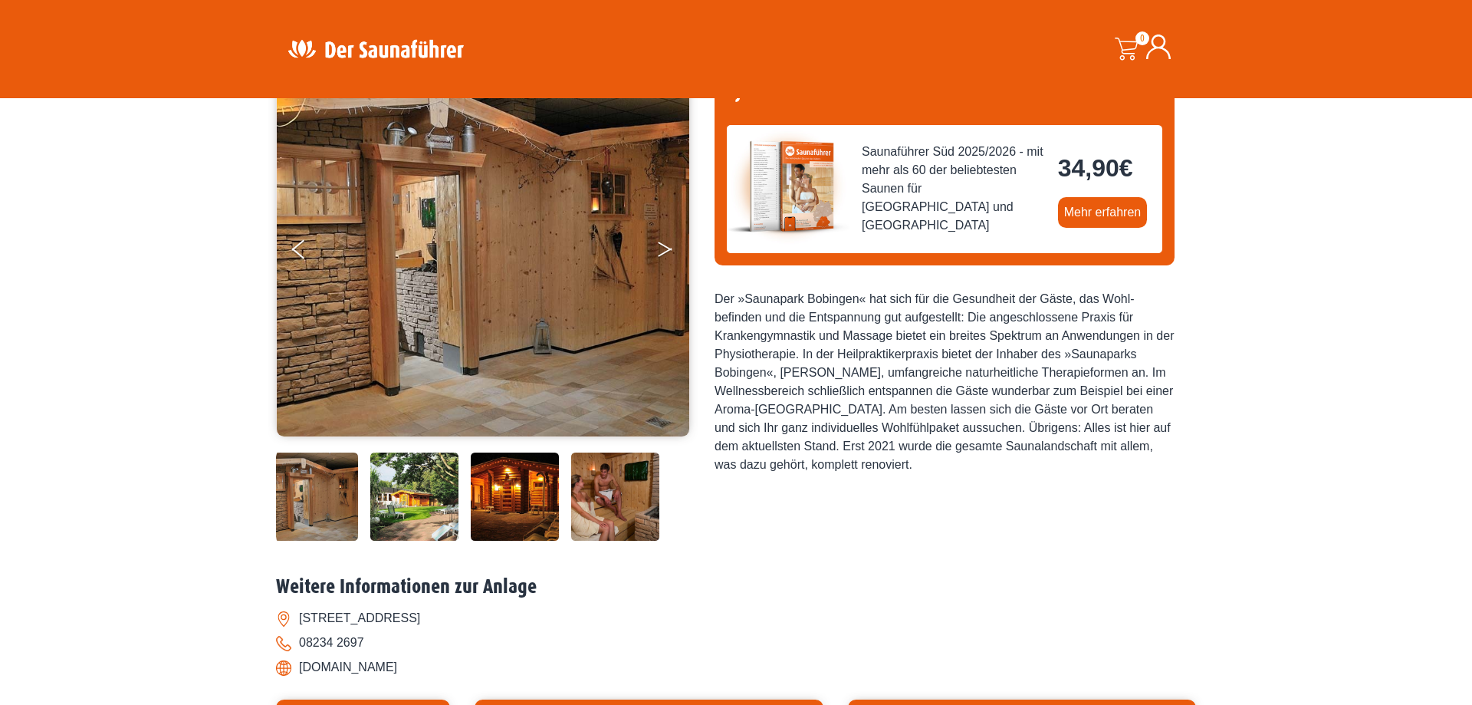
click at [662, 258] on button "Next" at bounding box center [675, 252] width 38 height 38
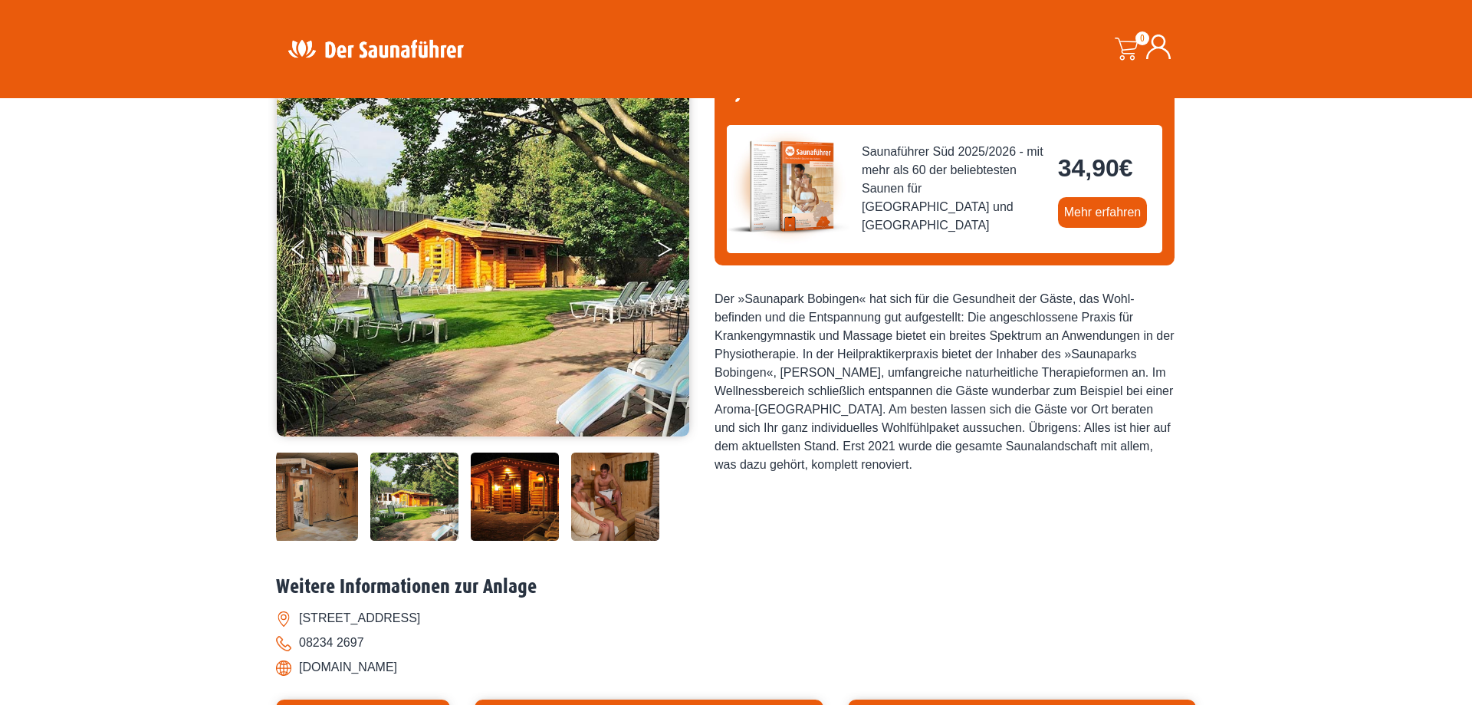
click at [663, 257] on button "Next" at bounding box center [675, 252] width 38 height 38
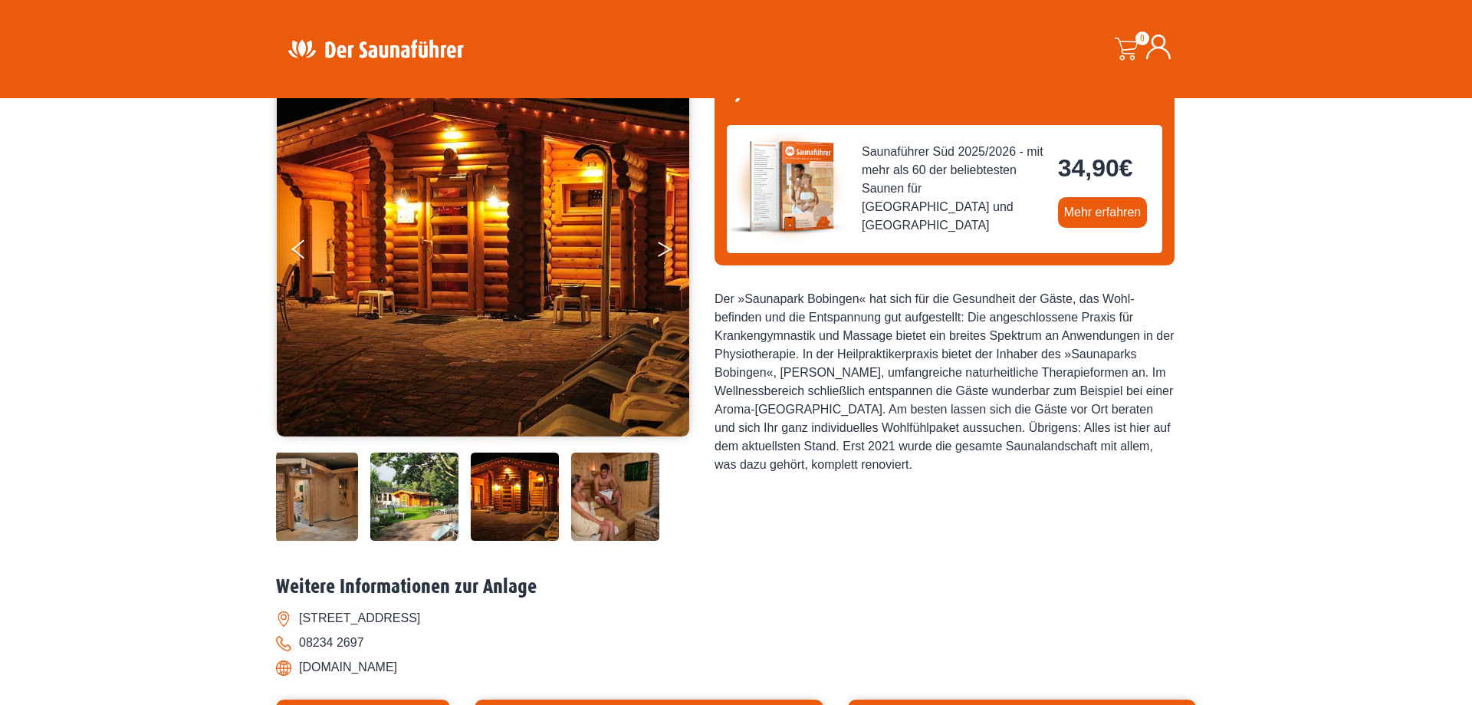
click at [663, 257] on button "Next" at bounding box center [675, 252] width 38 height 38
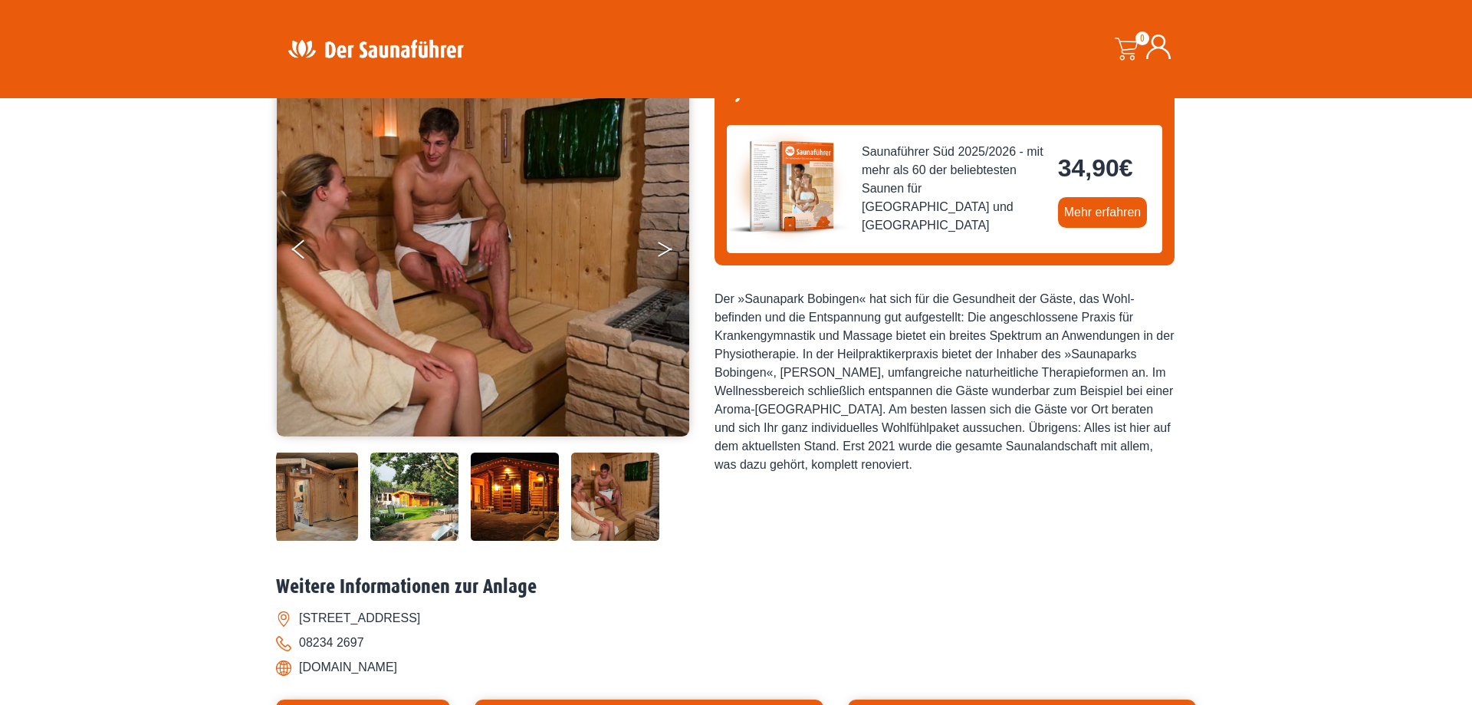
click at [663, 257] on button "Next" at bounding box center [675, 252] width 38 height 38
click at [666, 247] on icon "Next" at bounding box center [665, 246] width 14 height 9
drag, startPoint x: 666, startPoint y: 247, endPoint x: 658, endPoint y: 248, distance: 8.6
click at [666, 247] on icon "Next" at bounding box center [665, 246] width 14 height 9
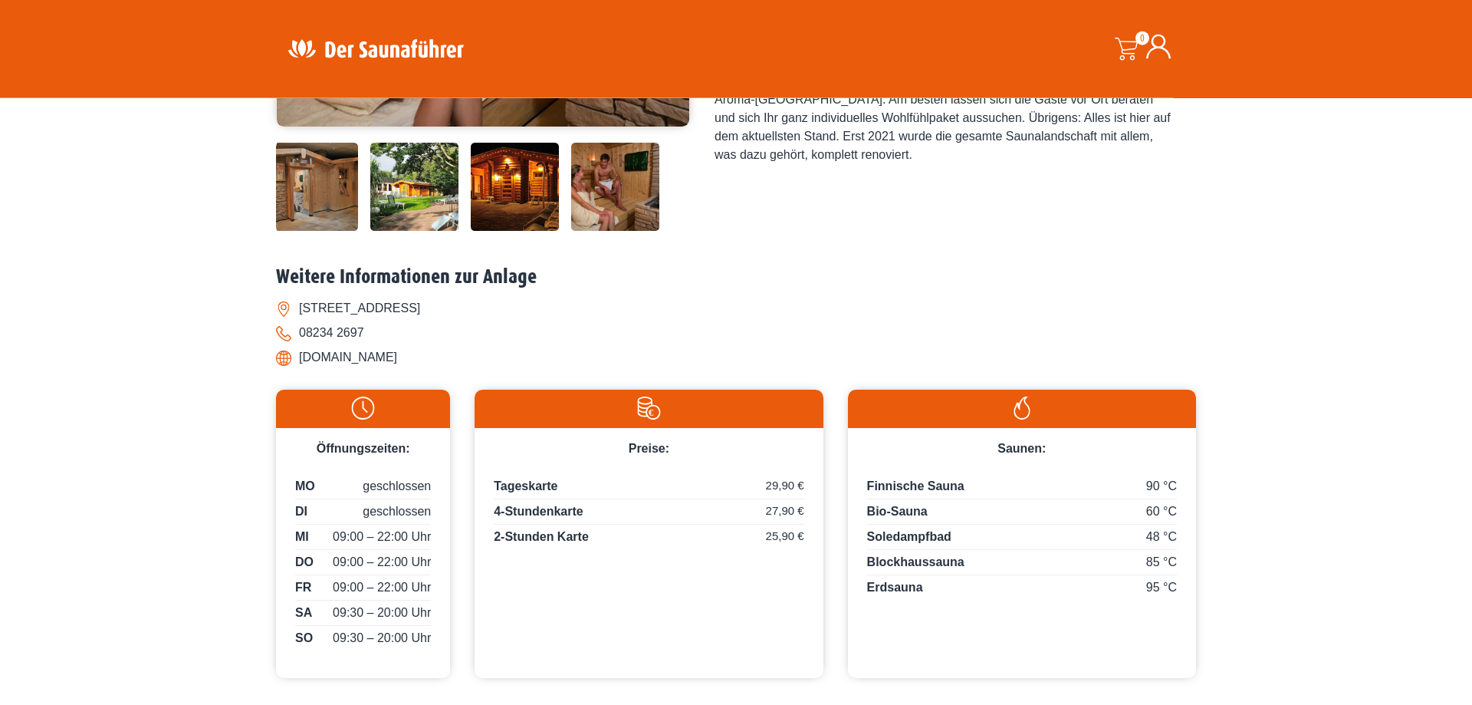
scroll to position [469, 0]
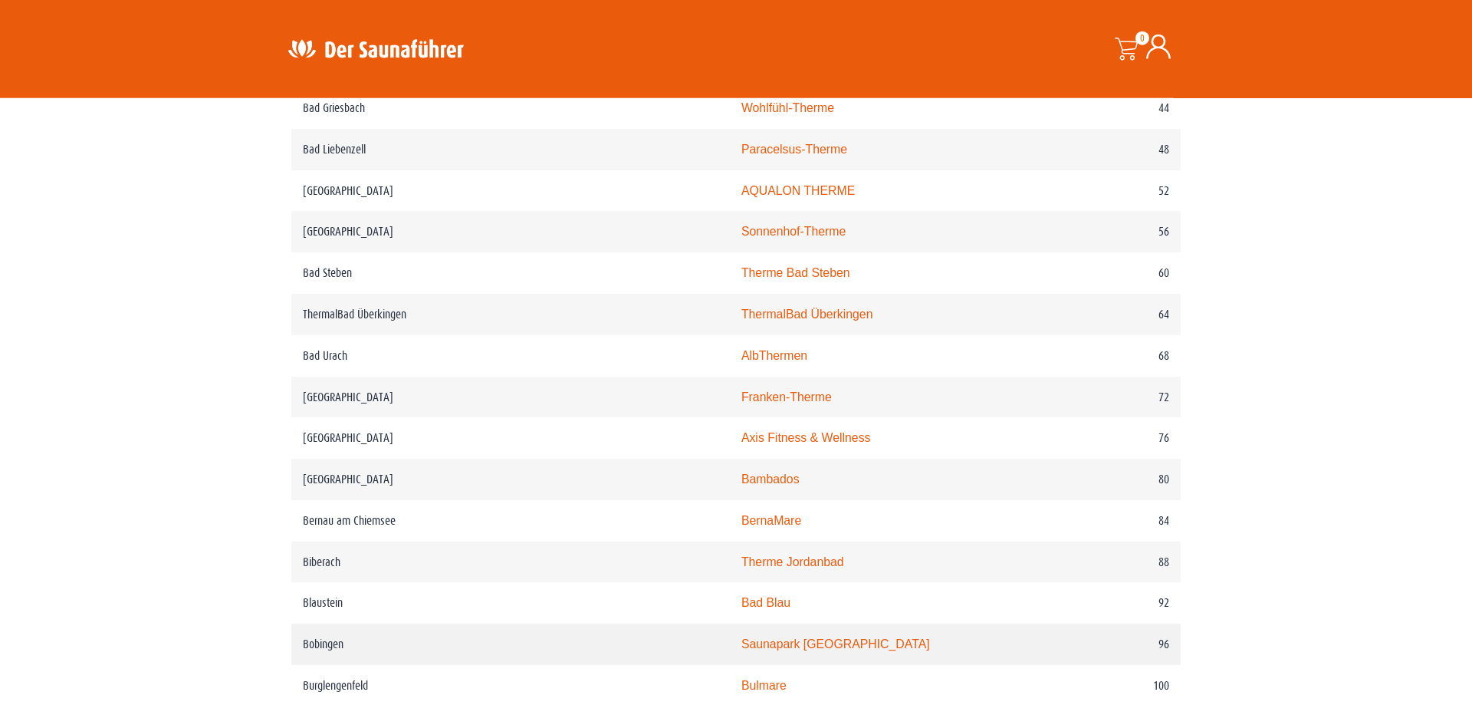
scroll to position [1095, 0]
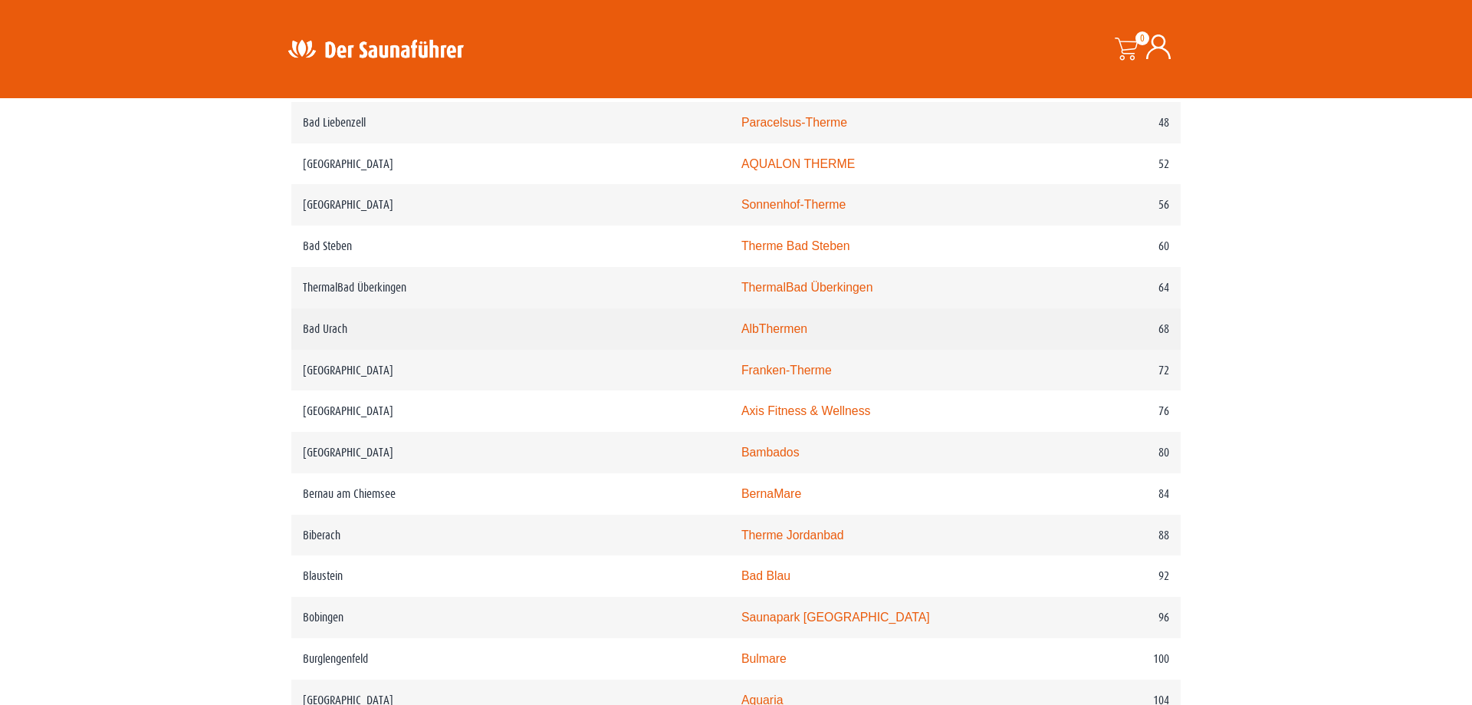
click at [742, 335] on link "AlbThermen" at bounding box center [775, 328] width 66 height 13
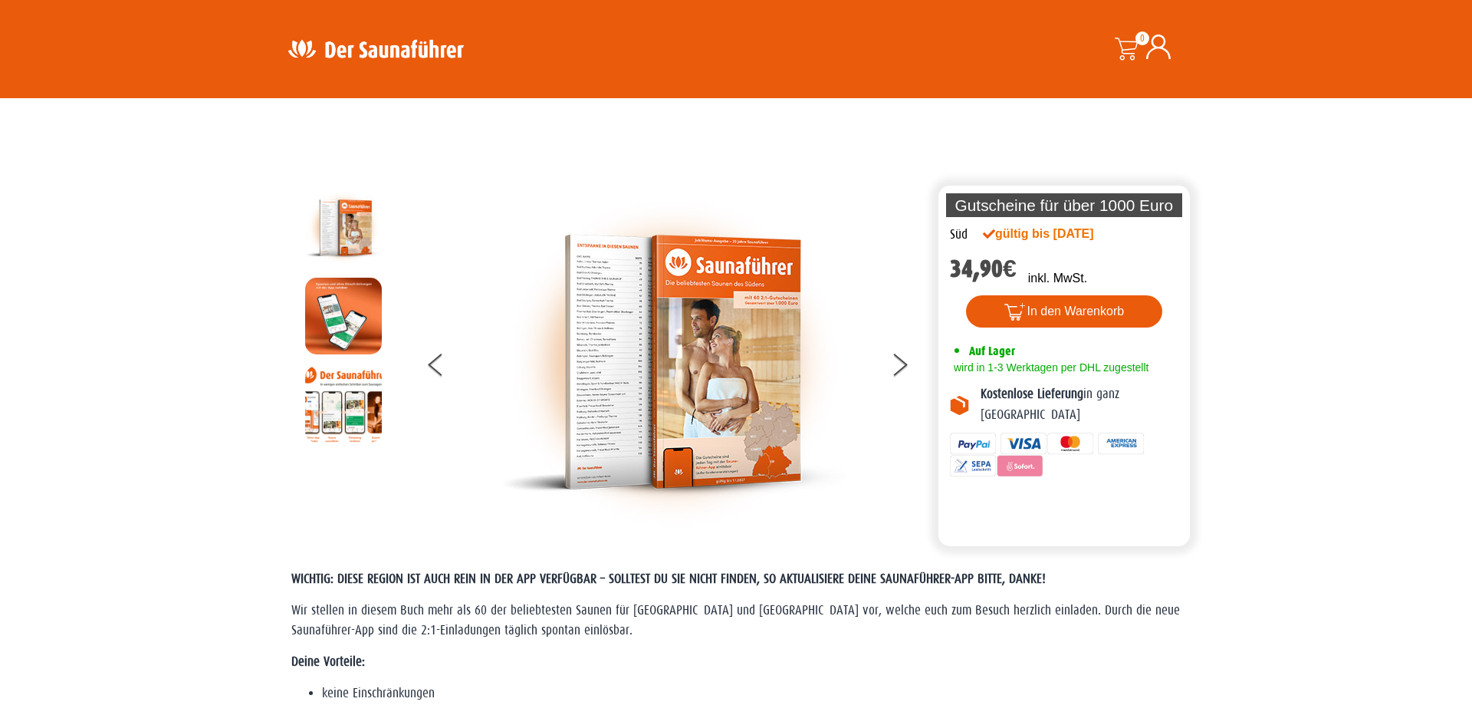
scroll to position [1095, 0]
